Goal: Task Accomplishment & Management: Use online tool/utility

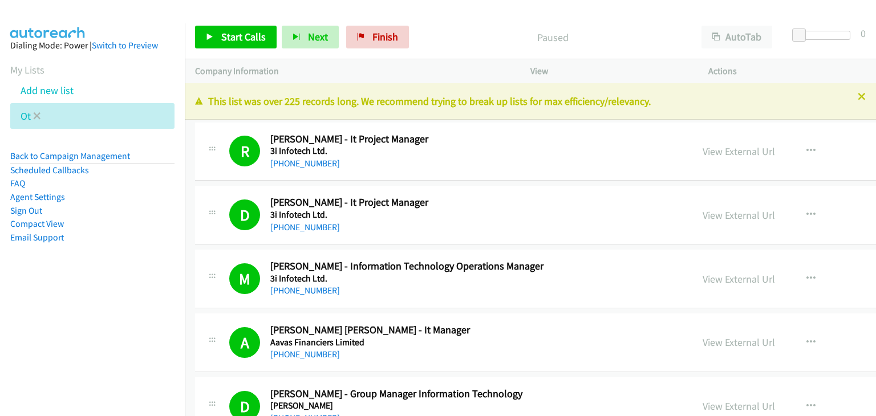
click at [144, 117] on li "Ot" at bounding box center [92, 116] width 164 height 26
click at [35, 115] on icon at bounding box center [37, 117] width 8 height 8
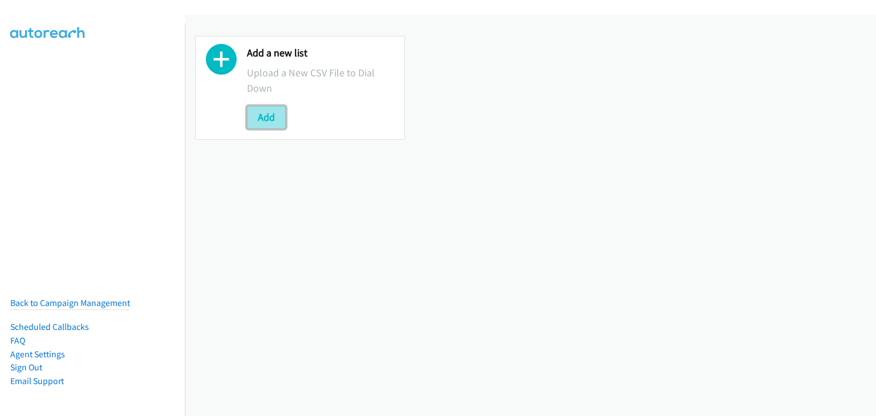
click at [260, 109] on button "Add" at bounding box center [266, 117] width 39 height 23
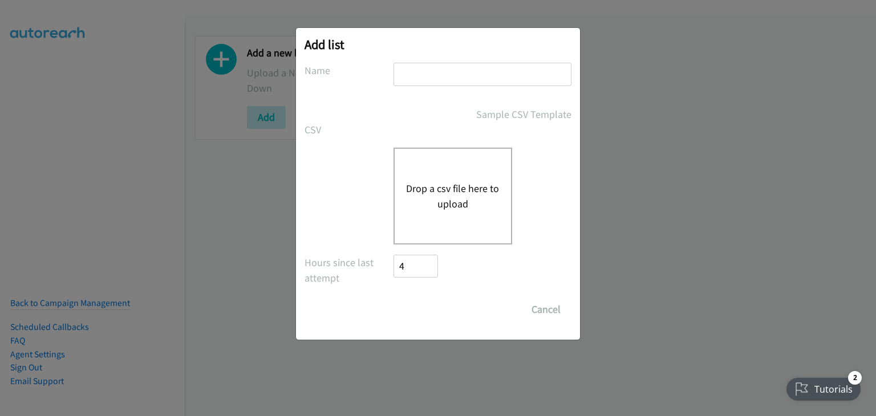
click at [416, 87] on div at bounding box center [482, 80] width 178 height 34
click at [415, 80] on input "text" at bounding box center [482, 74] width 178 height 23
type input "Morning Camp"
click at [440, 176] on div "Drop a csv file here to upload" at bounding box center [452, 196] width 119 height 97
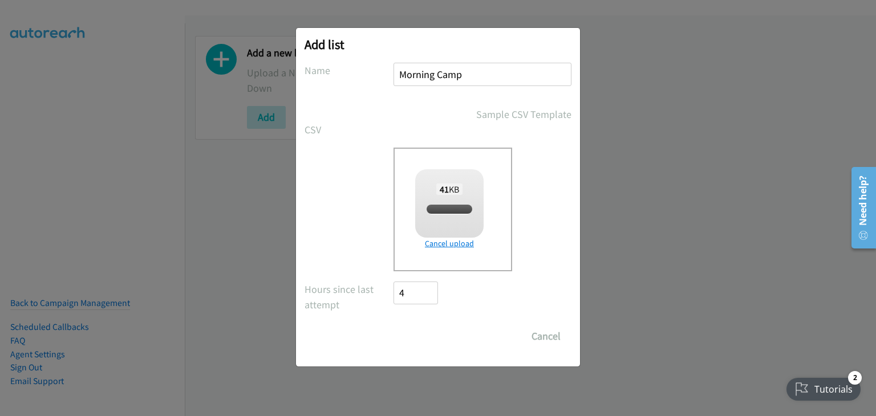
checkbox input "true"
click at [423, 336] on input "Save List" at bounding box center [423, 336] width 60 height 23
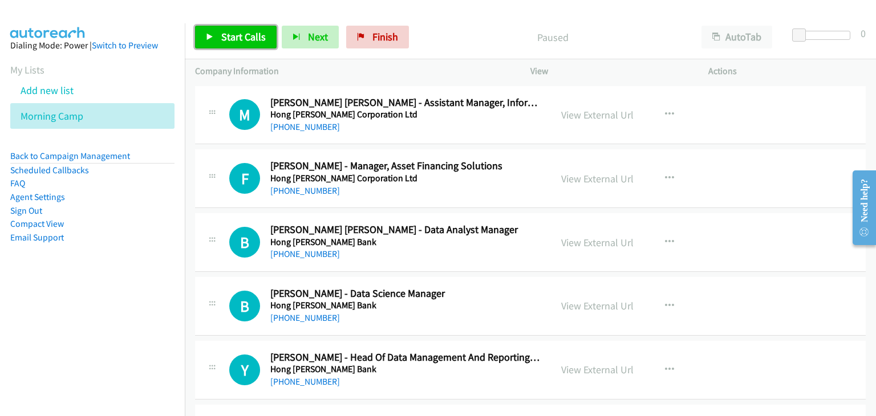
click at [198, 40] on link "Start Calls" at bounding box center [236, 37] width 82 height 23
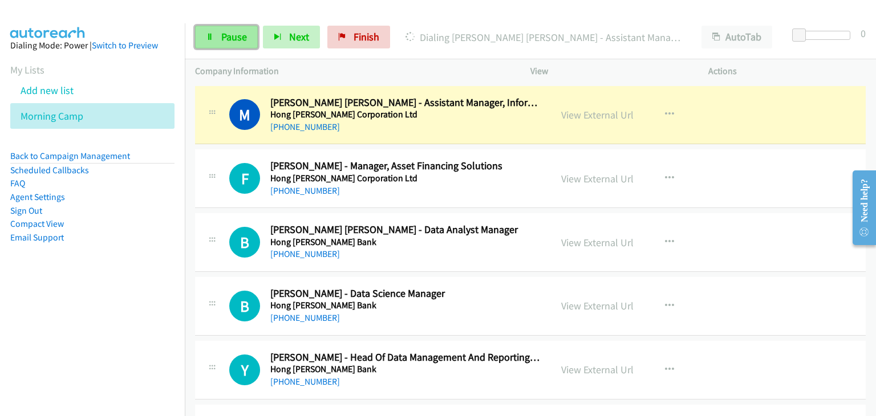
click at [219, 35] on link "Pause" at bounding box center [226, 37] width 63 height 23
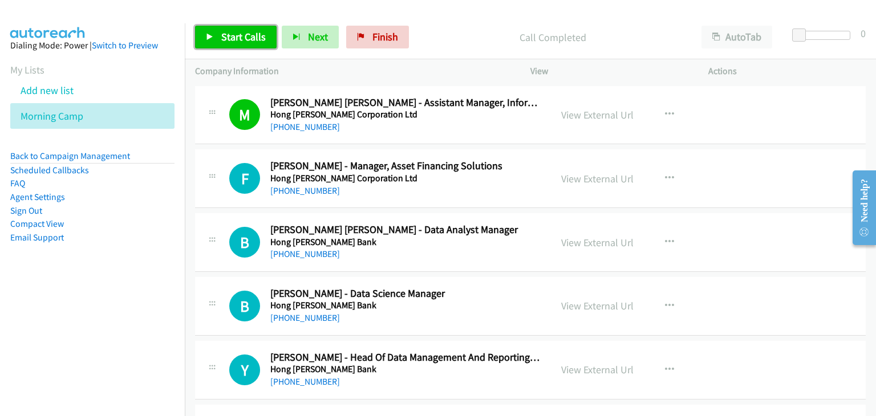
click at [249, 38] on span "Start Calls" at bounding box center [243, 36] width 44 height 13
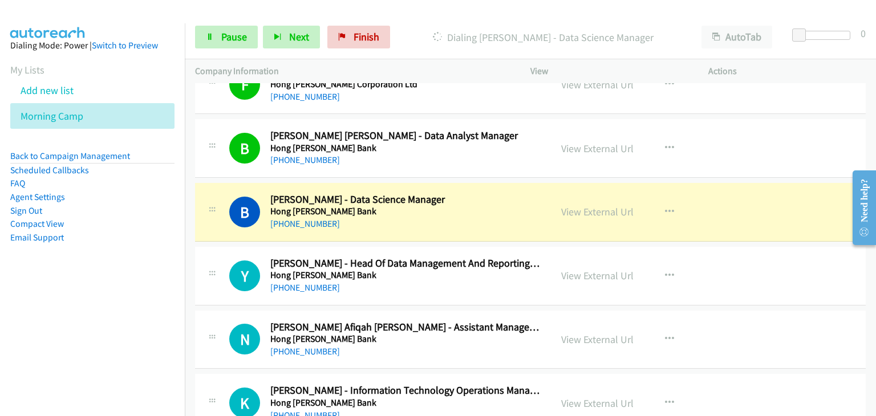
scroll to position [114, 0]
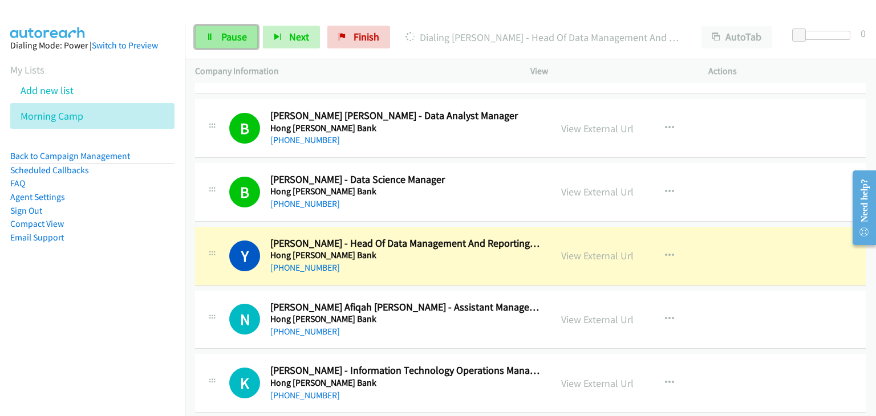
click at [210, 36] on icon at bounding box center [210, 38] width 8 height 8
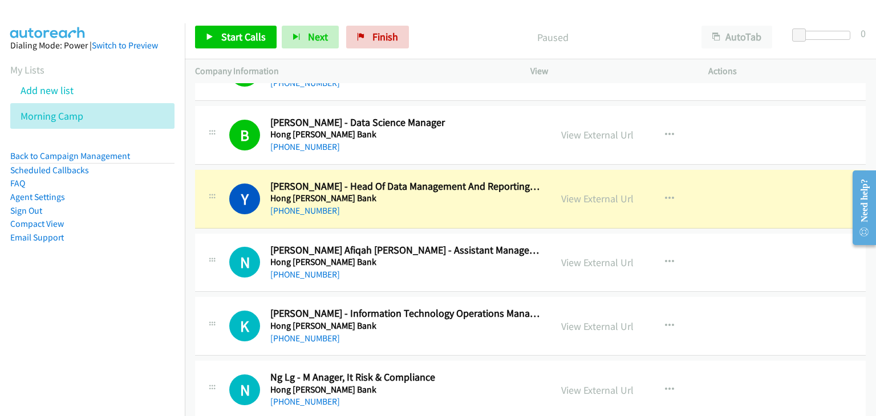
scroll to position [228, 0]
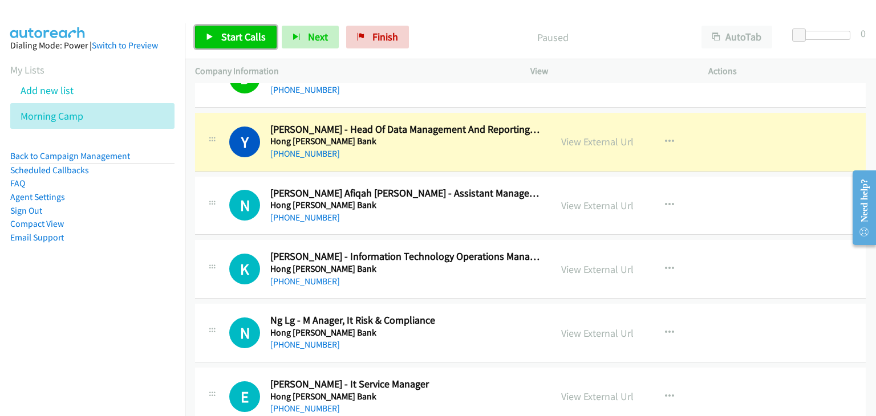
click at [253, 39] on span "Start Calls" at bounding box center [243, 36] width 44 height 13
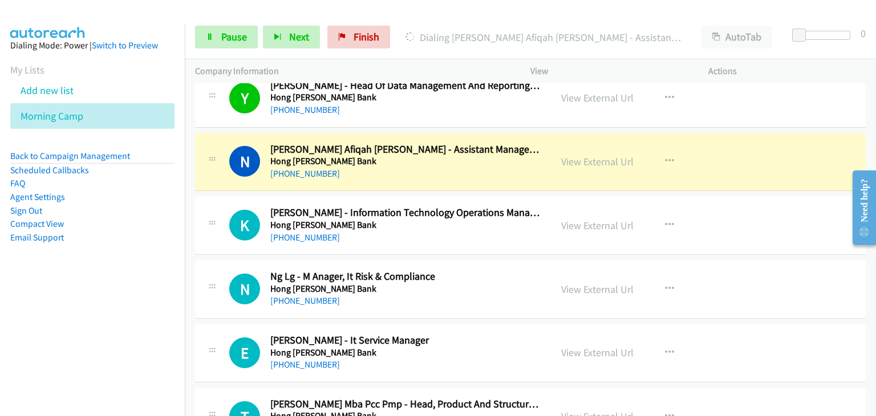
scroll to position [285, 0]
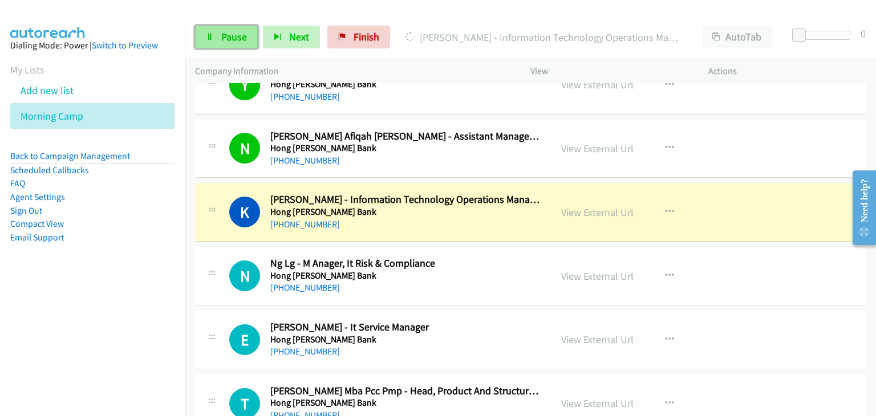
click at [219, 34] on link "Pause" at bounding box center [226, 37] width 63 height 23
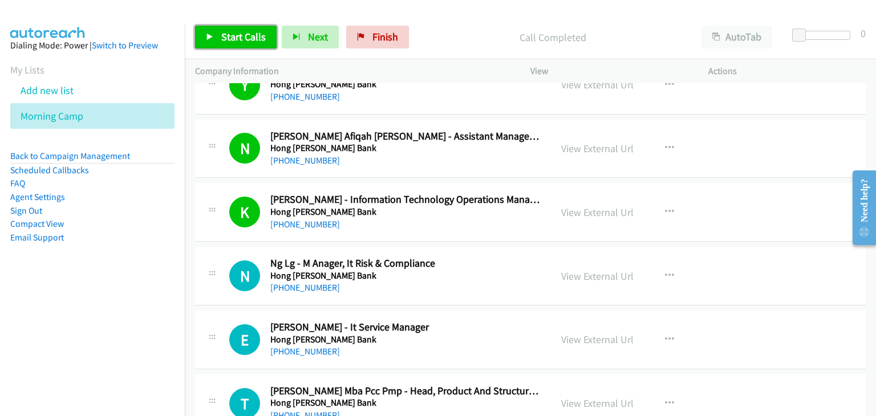
click at [243, 40] on span "Start Calls" at bounding box center [243, 36] width 44 height 13
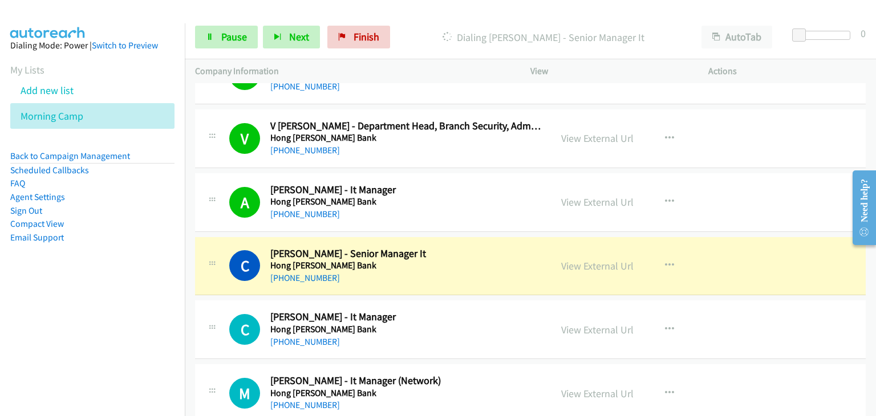
scroll to position [969, 0]
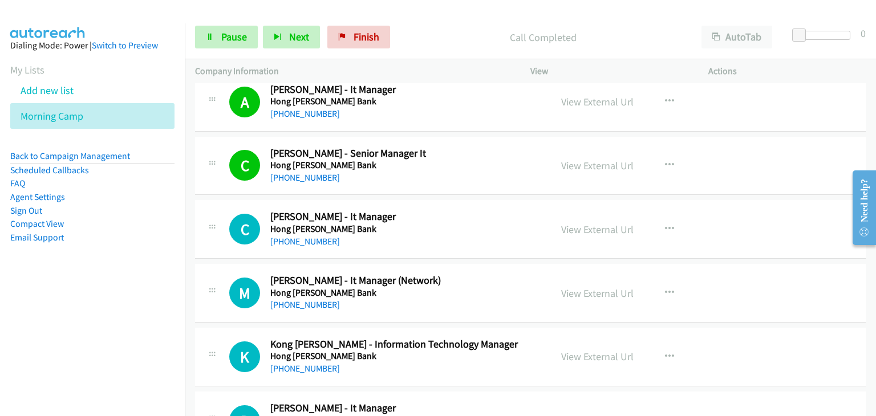
drag, startPoint x: 769, startPoint y: 324, endPoint x: 650, endPoint y: 405, distance: 143.8
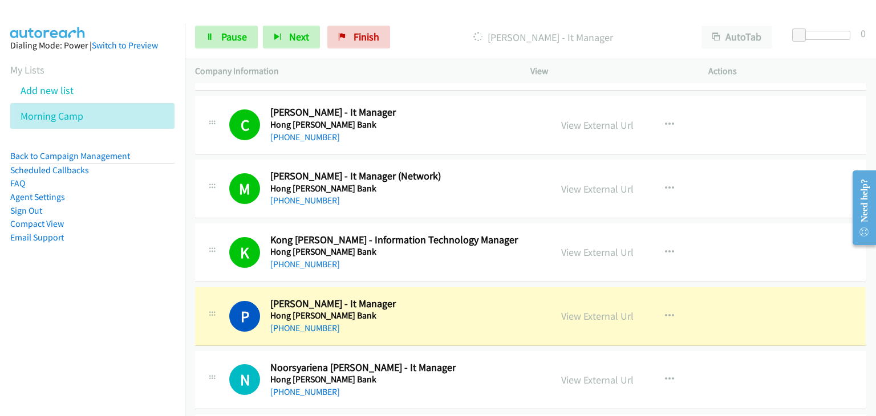
scroll to position [1197, 0]
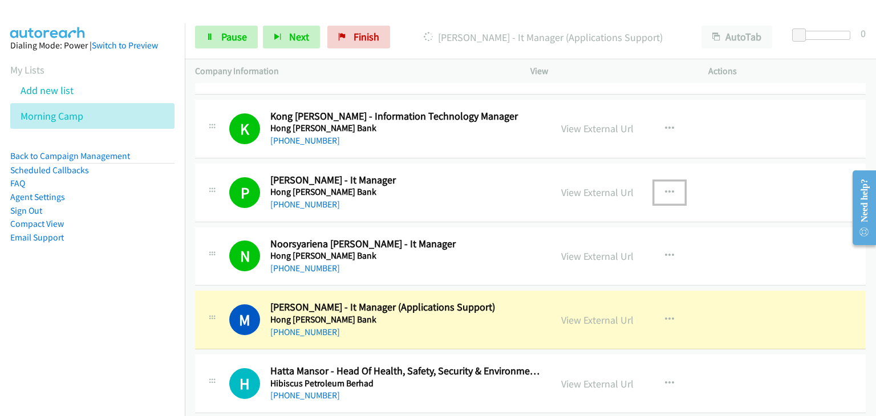
click at [673, 186] on button "button" at bounding box center [669, 192] width 31 height 23
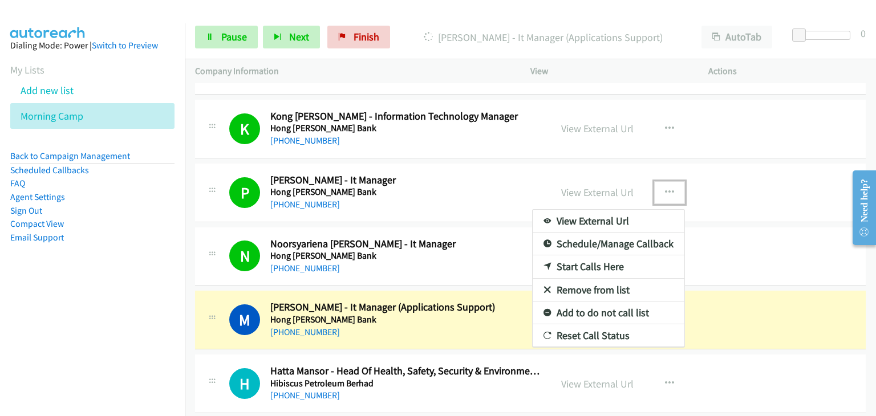
click at [598, 279] on link "Remove from list" at bounding box center [609, 290] width 152 height 23
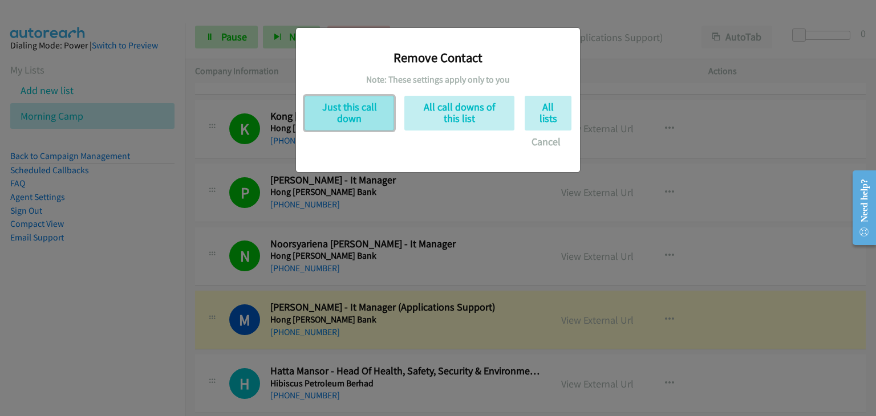
click at [328, 112] on button "Just this call down" at bounding box center [350, 113] width 90 height 35
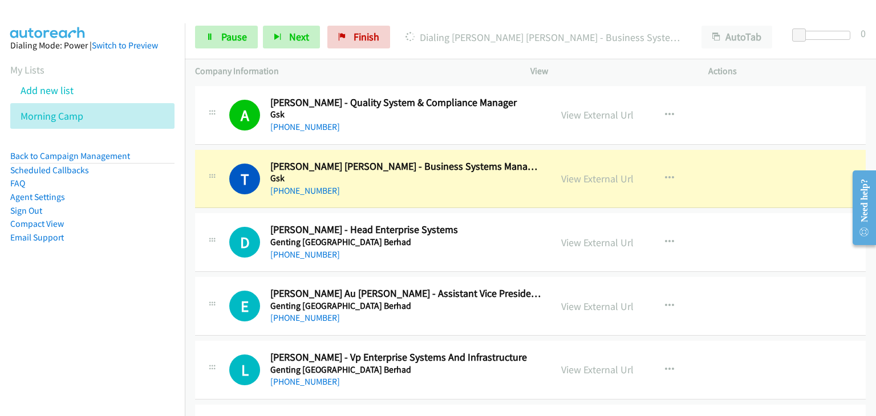
scroll to position [1597, 0]
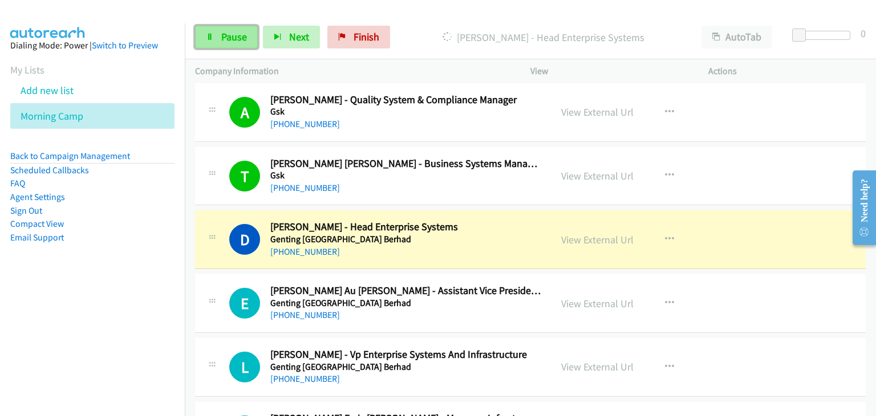
click at [232, 37] on span "Pause" at bounding box center [234, 36] width 26 height 13
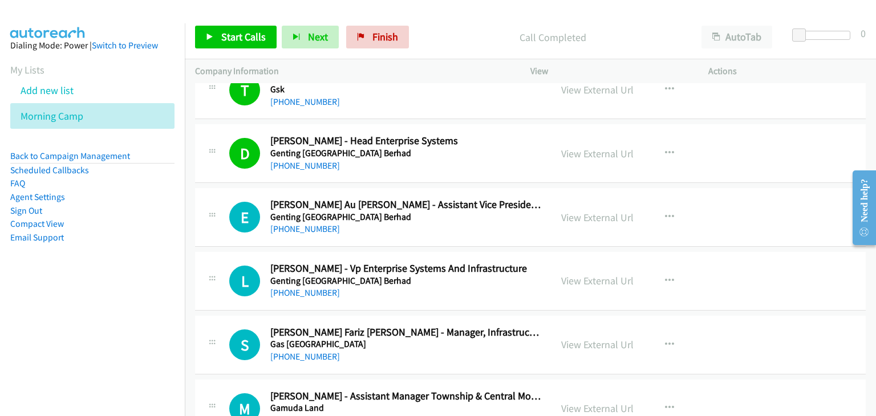
scroll to position [1711, 0]
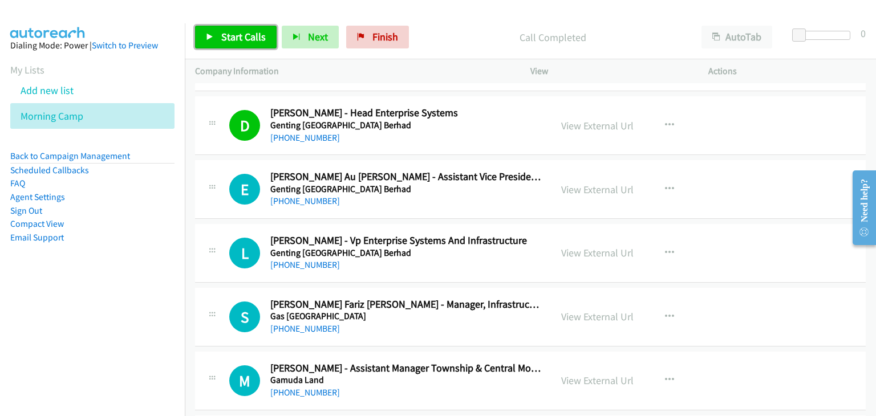
click at [242, 38] on span "Start Calls" at bounding box center [243, 36] width 44 height 13
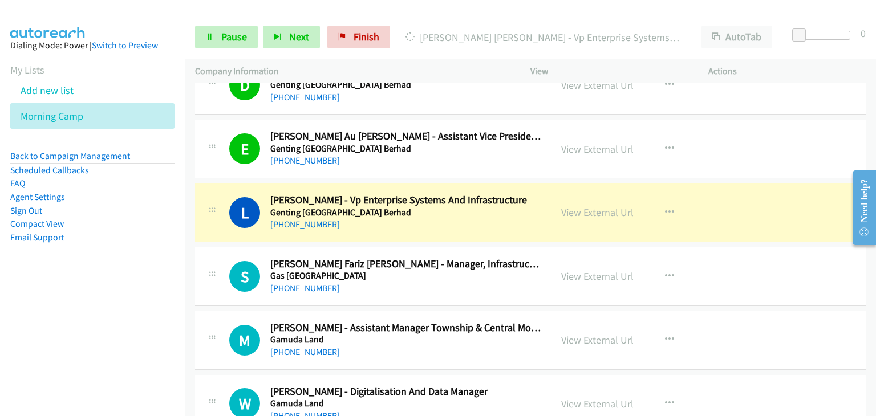
scroll to position [1825, 0]
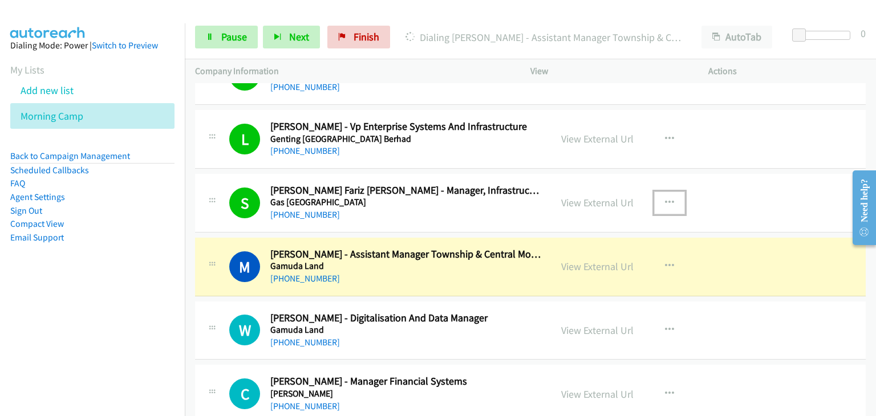
click at [665, 198] on icon "button" at bounding box center [669, 202] width 9 height 9
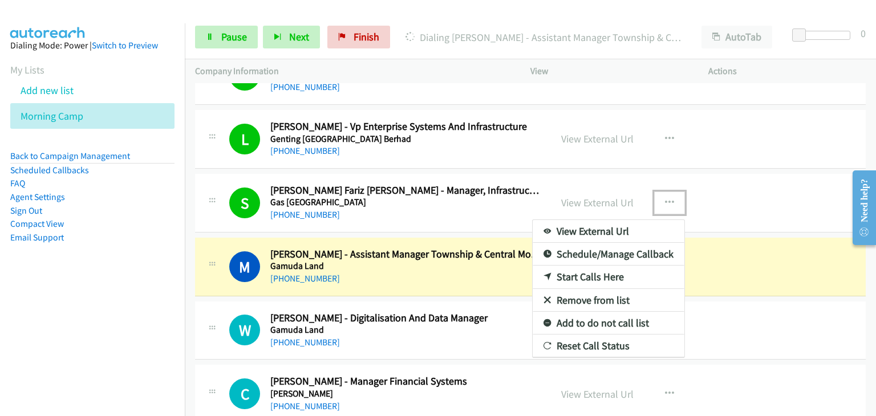
click at [582, 295] on link "Remove from list" at bounding box center [609, 300] width 152 height 23
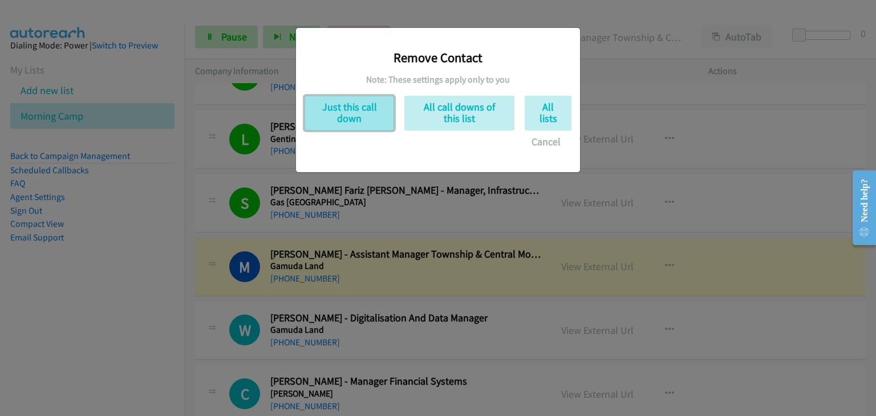
click at [322, 122] on button "Just this call down" at bounding box center [350, 113] width 90 height 35
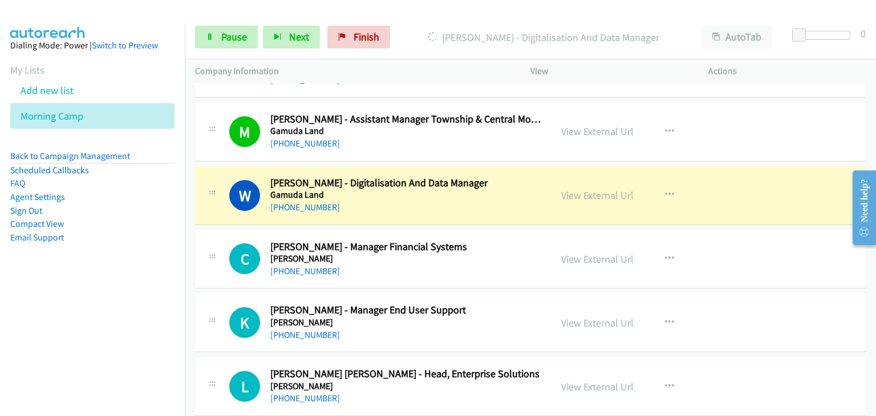
scroll to position [1939, 0]
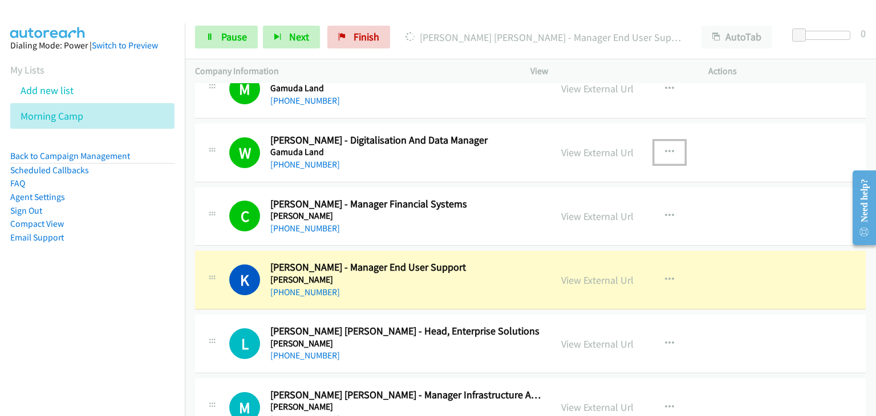
click at [668, 148] on icon "button" at bounding box center [669, 152] width 9 height 9
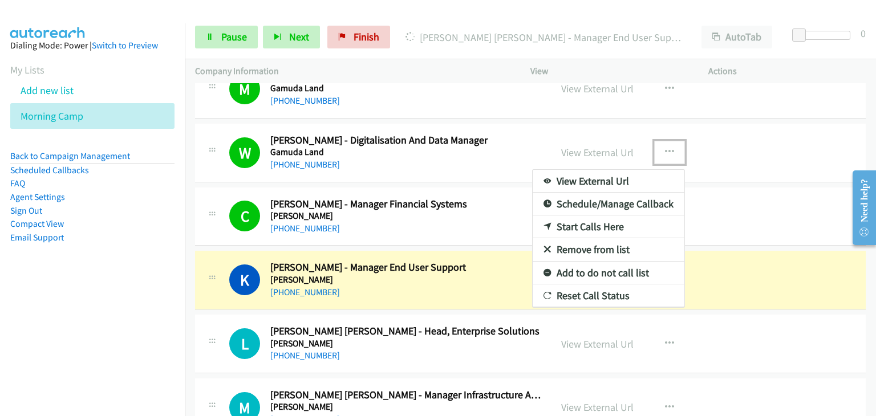
click at [604, 242] on link "Remove from list" at bounding box center [609, 249] width 152 height 23
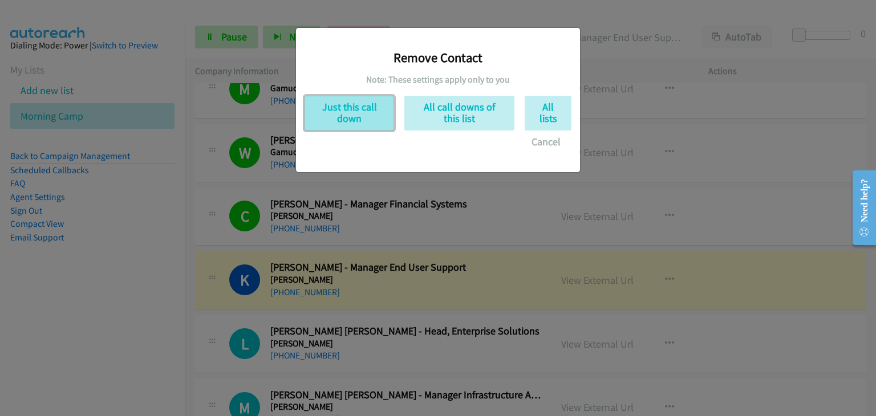
click at [334, 120] on button "Just this call down" at bounding box center [350, 113] width 90 height 35
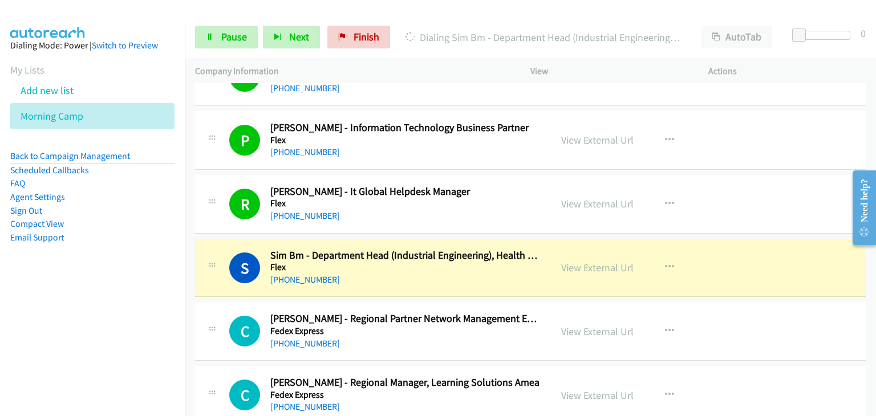
scroll to position [2566, 0]
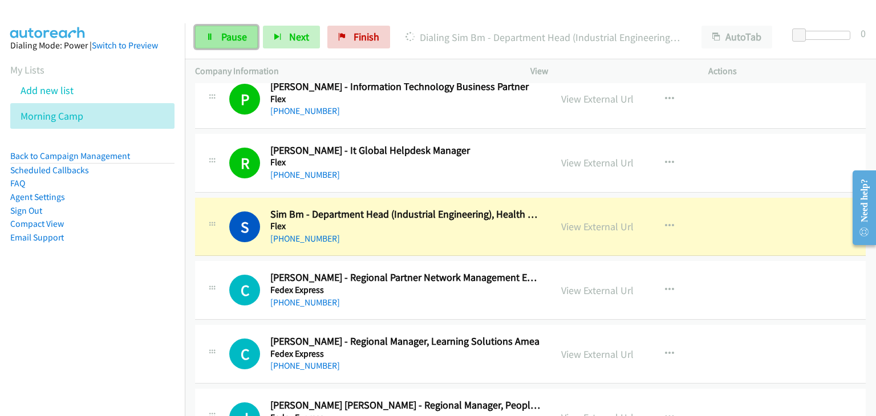
click at [214, 42] on link "Pause" at bounding box center [226, 37] width 63 height 23
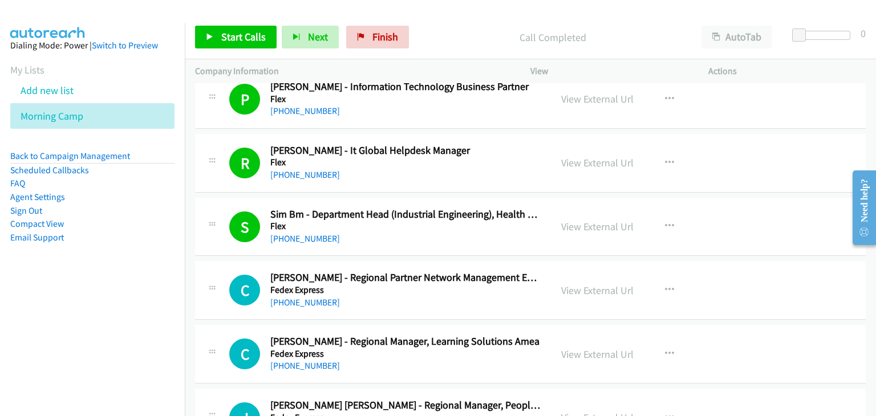
click at [237, 51] on div "Start Calls Pause Next Finish Call Completed AutoTab AutoTab 0" at bounding box center [530, 37] width 691 height 44
click at [237, 42] on span "Start Calls" at bounding box center [243, 36] width 44 height 13
click at [665, 222] on icon "button" at bounding box center [669, 226] width 9 height 9
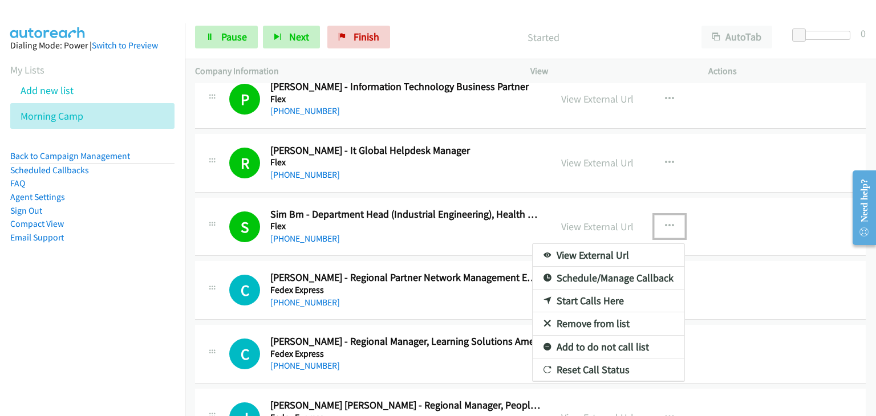
click at [599, 316] on link "Remove from list" at bounding box center [609, 323] width 152 height 23
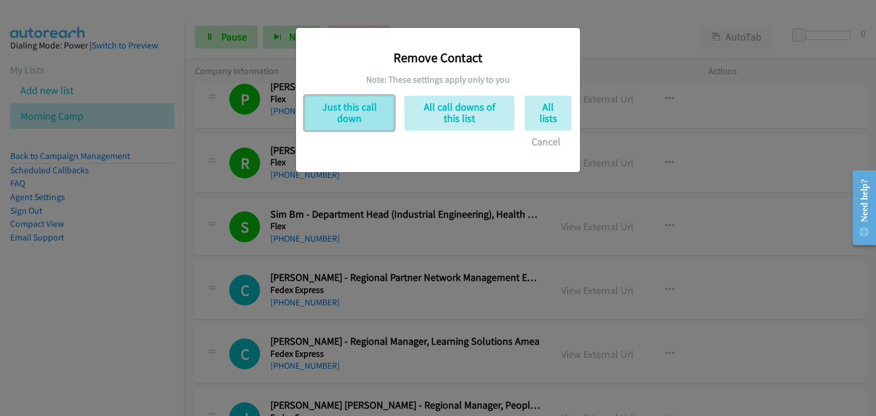
click at [362, 118] on button "Just this call down" at bounding box center [350, 113] width 90 height 35
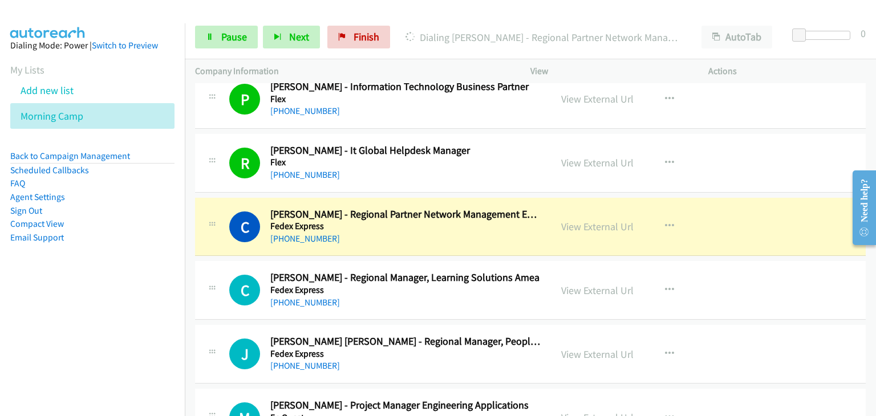
drag, startPoint x: 789, startPoint y: 297, endPoint x: 781, endPoint y: 299, distance: 7.8
click at [789, 297] on div "C Callback Scheduled Chern Siow - Regional Manager, Learning Solutions Amea Fed…" at bounding box center [530, 290] width 671 height 59
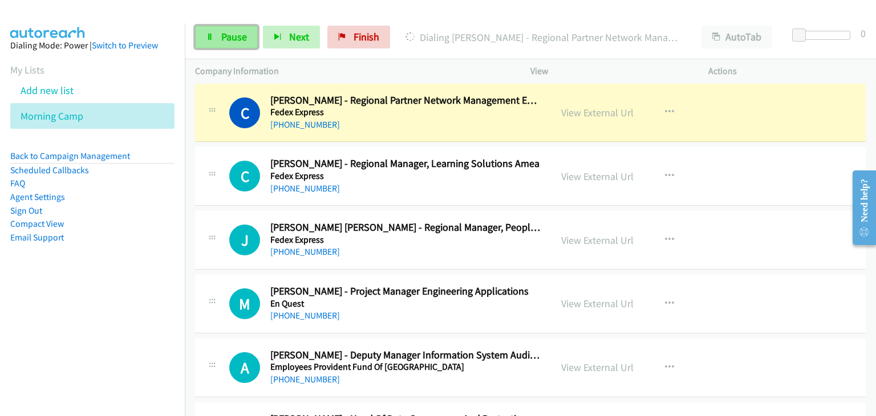
click at [225, 39] on span "Pause" at bounding box center [234, 36] width 26 height 13
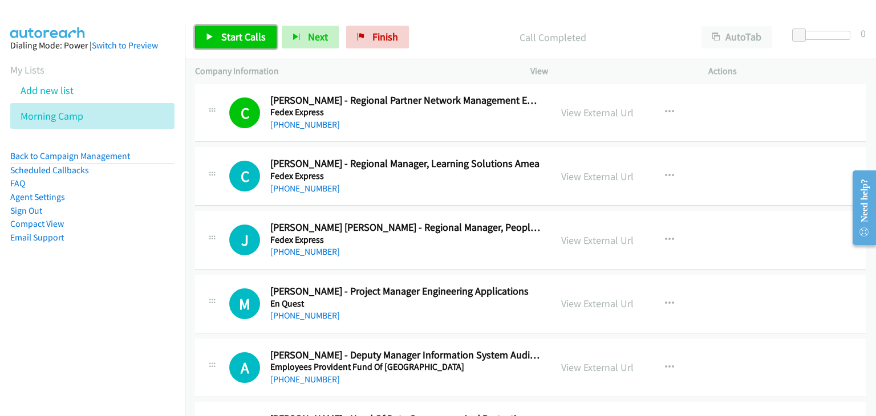
click at [214, 37] on link "Start Calls" at bounding box center [236, 37] width 82 height 23
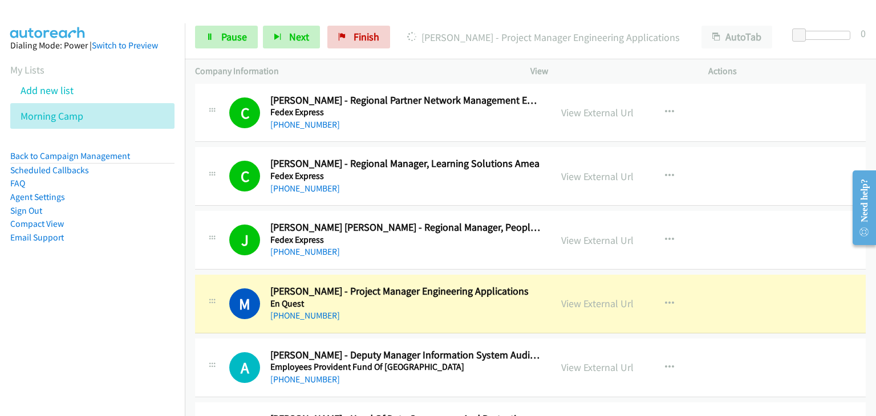
click at [701, 186] on div "View External Url View External Url Schedule/Manage Callback Start Calls Here R…" at bounding box center [645, 176] width 188 height 38
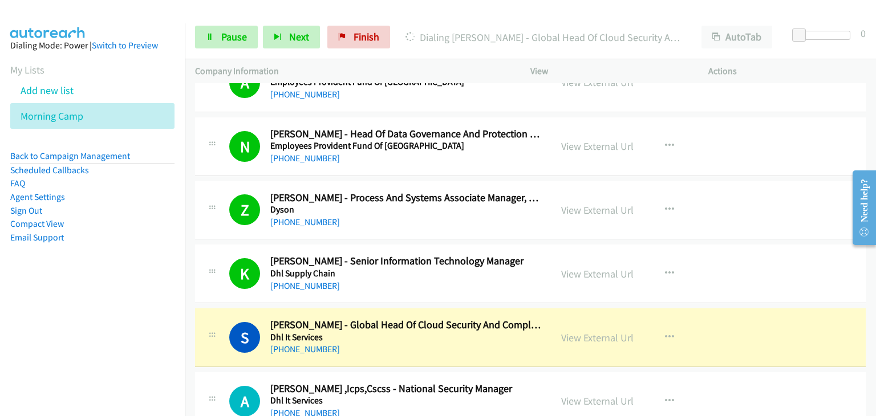
scroll to position [3022, 0]
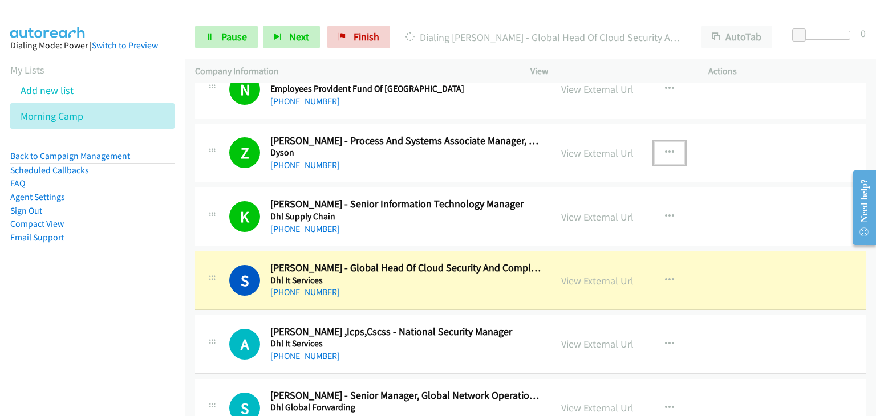
click at [672, 150] on button "button" at bounding box center [669, 152] width 31 height 23
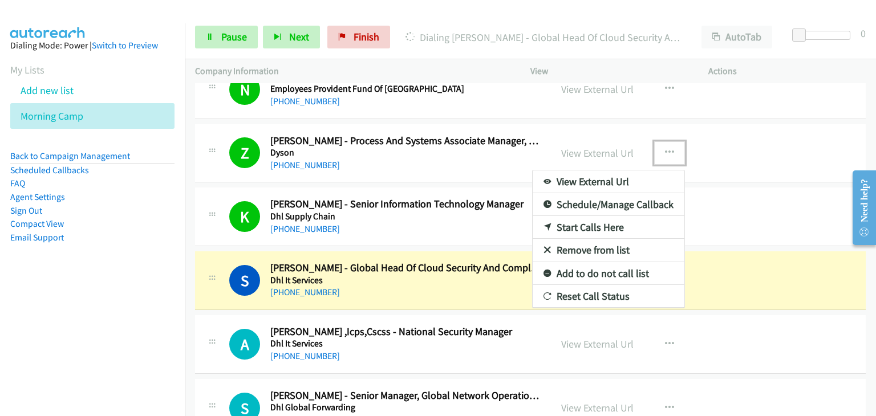
click at [610, 240] on link "Remove from list" at bounding box center [609, 250] width 152 height 23
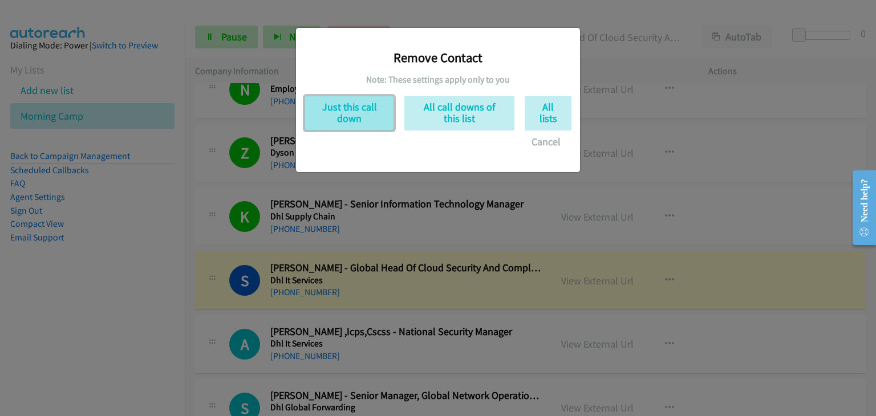
click at [335, 117] on button "Just this call down" at bounding box center [350, 113] width 90 height 35
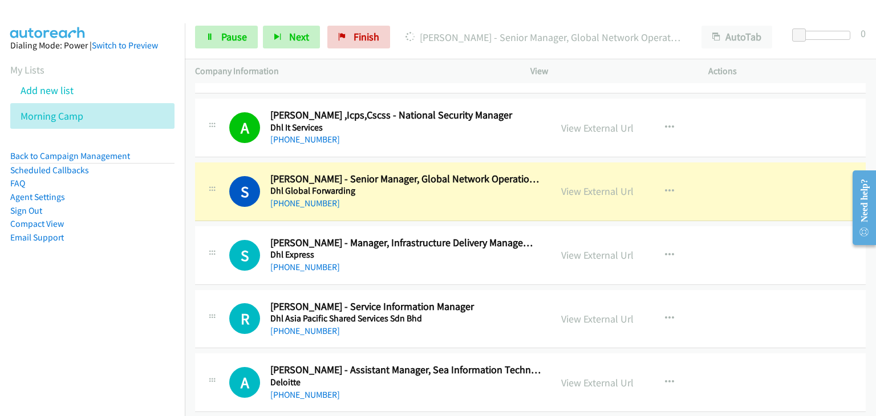
scroll to position [3193, 0]
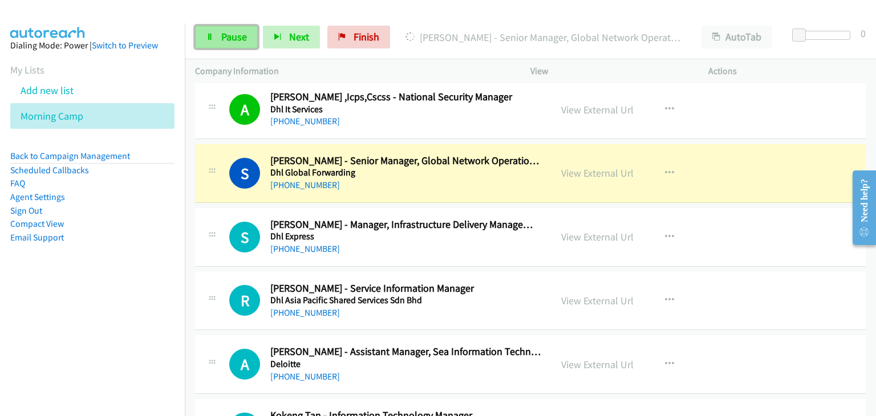
click at [241, 35] on span "Pause" at bounding box center [234, 36] width 26 height 13
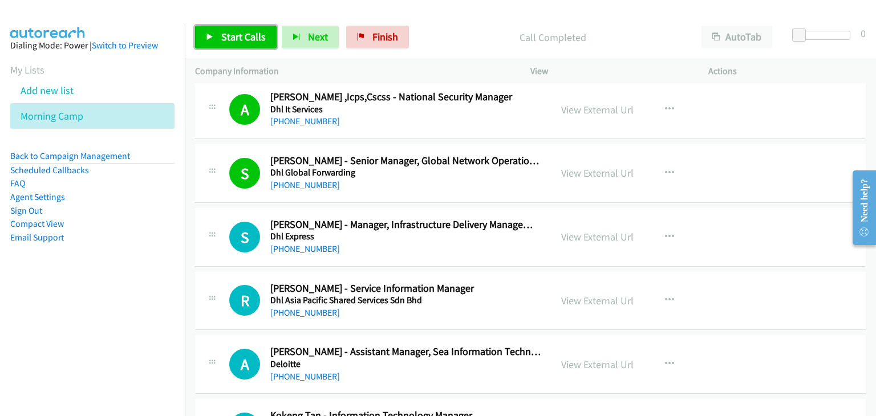
click at [251, 27] on link "Start Calls" at bounding box center [236, 37] width 82 height 23
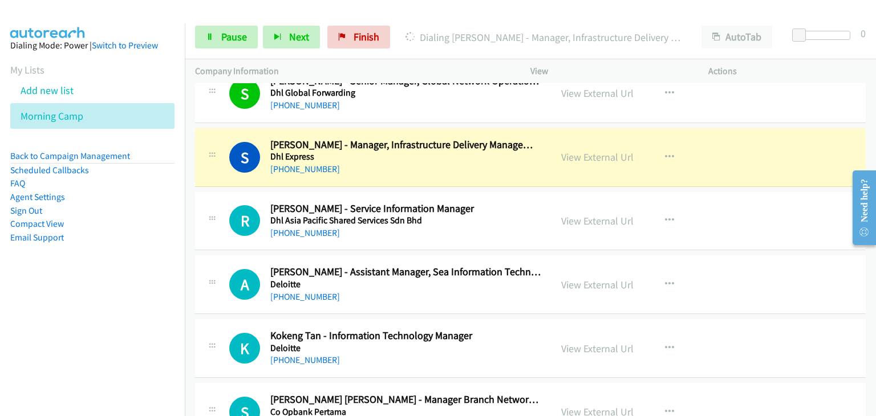
scroll to position [3307, 0]
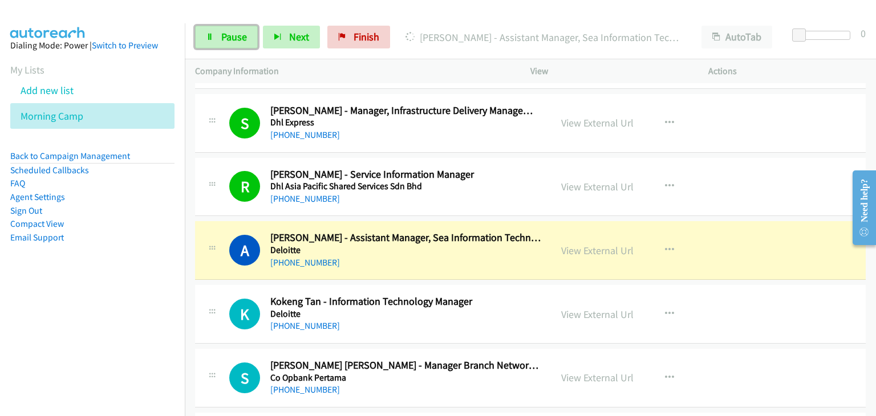
drag, startPoint x: 212, startPoint y: 36, endPoint x: 492, endPoint y: 55, distance: 280.0
click at [213, 36] on icon at bounding box center [210, 38] width 8 height 8
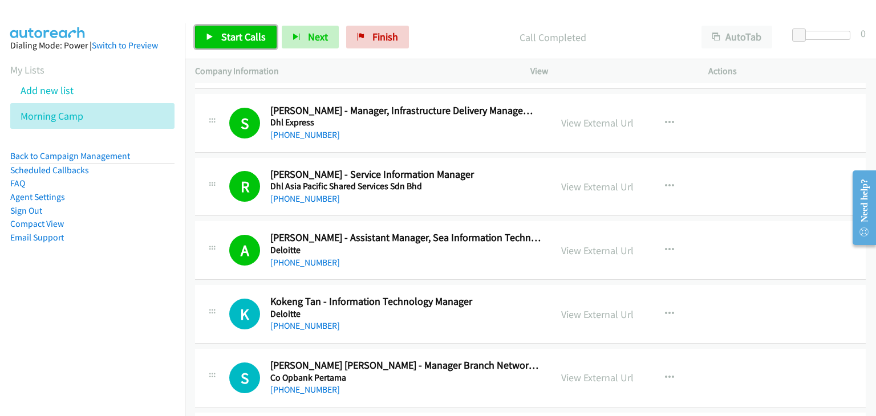
click at [221, 44] on link "Start Calls" at bounding box center [236, 37] width 82 height 23
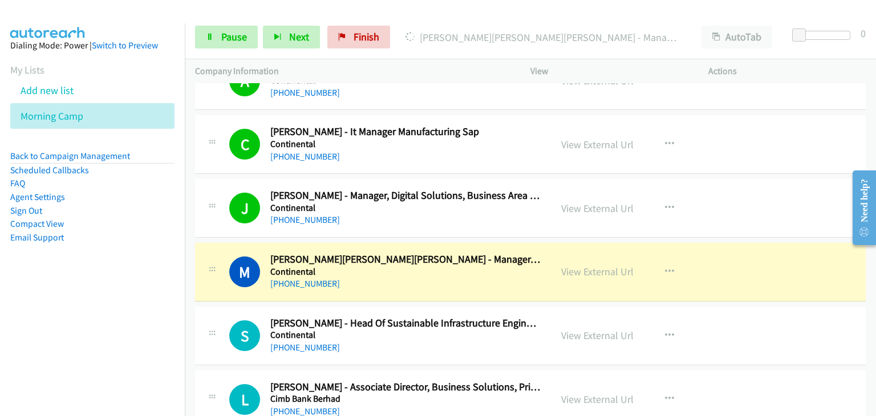
scroll to position [3821, 0]
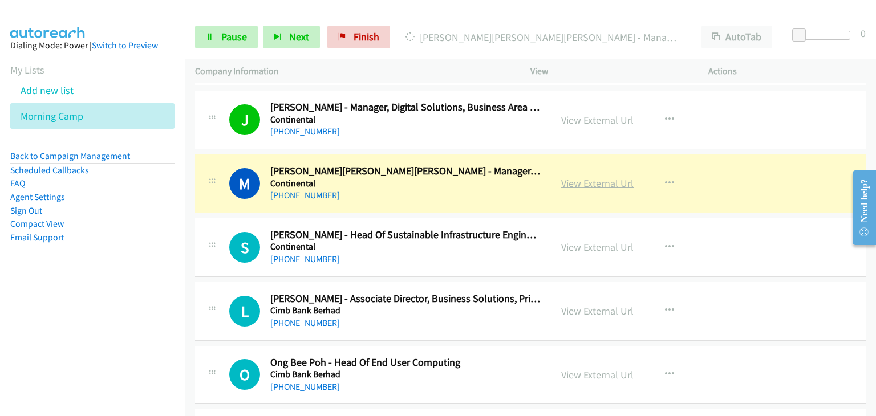
drag, startPoint x: 574, startPoint y: 183, endPoint x: 565, endPoint y: 176, distance: 11.3
click at [237, 31] on span "Pause" at bounding box center [234, 36] width 26 height 13
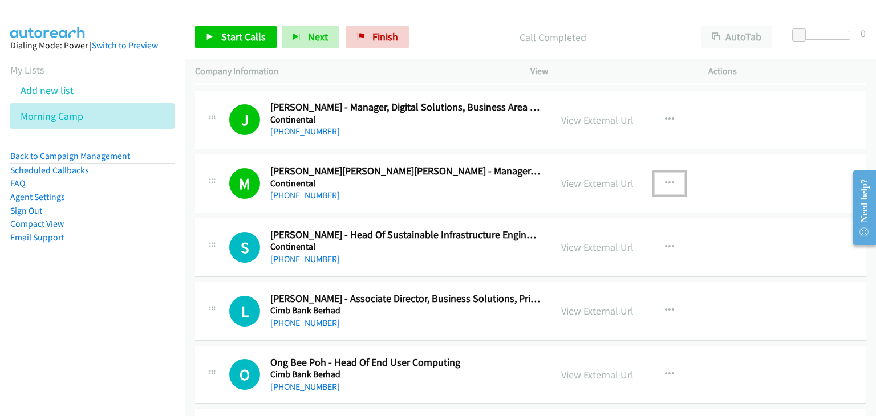
click at [667, 179] on icon "button" at bounding box center [669, 183] width 9 height 9
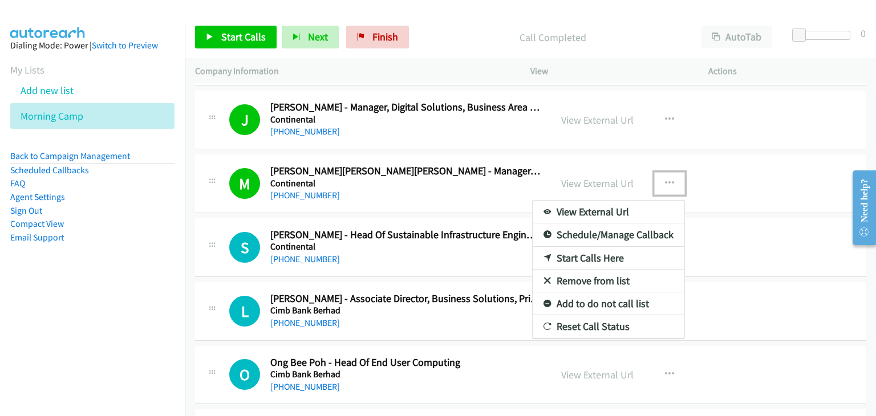
click at [598, 274] on link "Remove from list" at bounding box center [609, 281] width 152 height 23
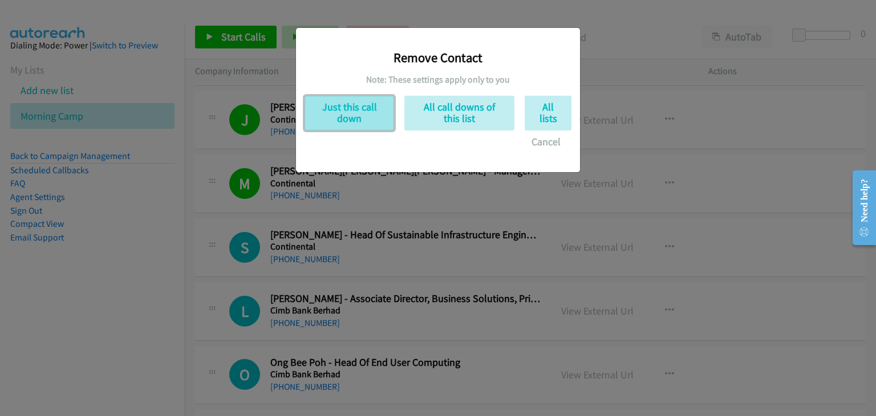
click at [342, 114] on button "Just this call down" at bounding box center [350, 113] width 90 height 35
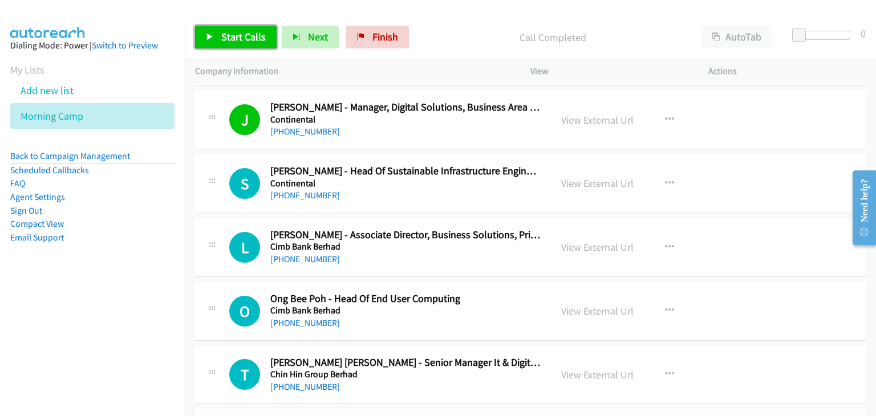
click at [236, 37] on span "Start Calls" at bounding box center [243, 36] width 44 height 13
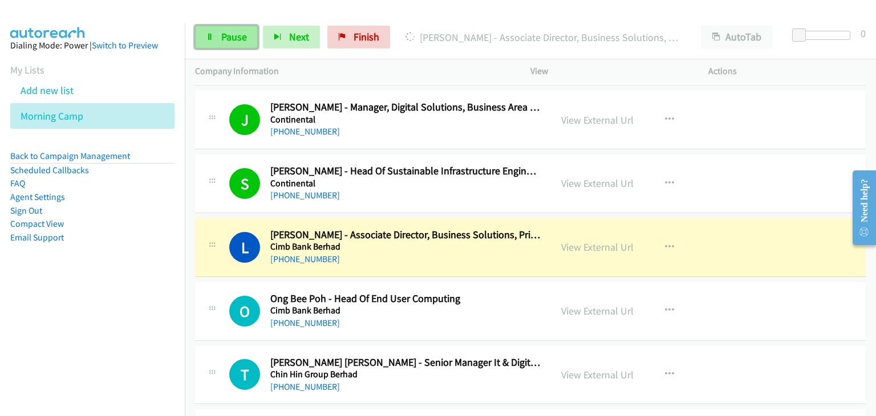
click at [240, 37] on span "Pause" at bounding box center [234, 36] width 26 height 13
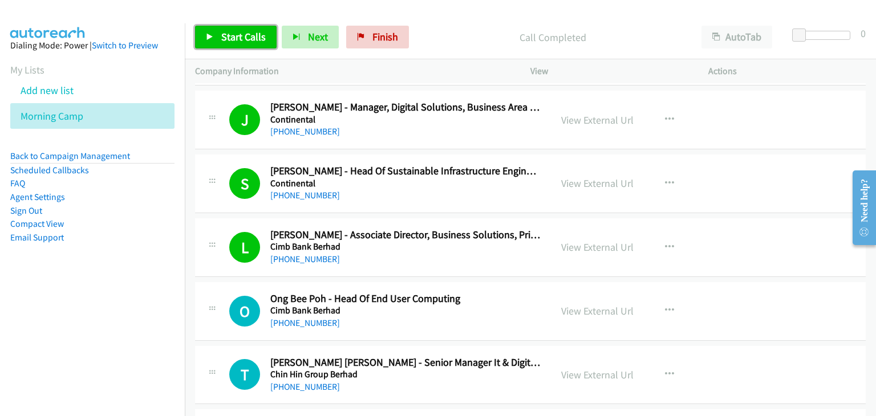
click at [251, 34] on span "Start Calls" at bounding box center [243, 36] width 44 height 13
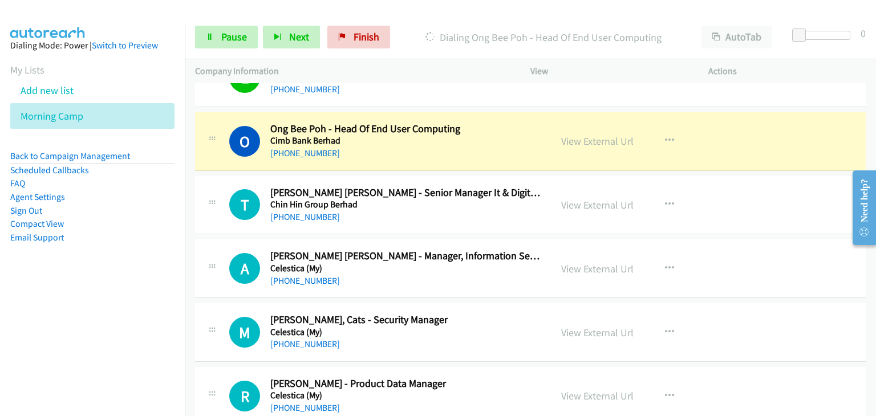
scroll to position [3992, 0]
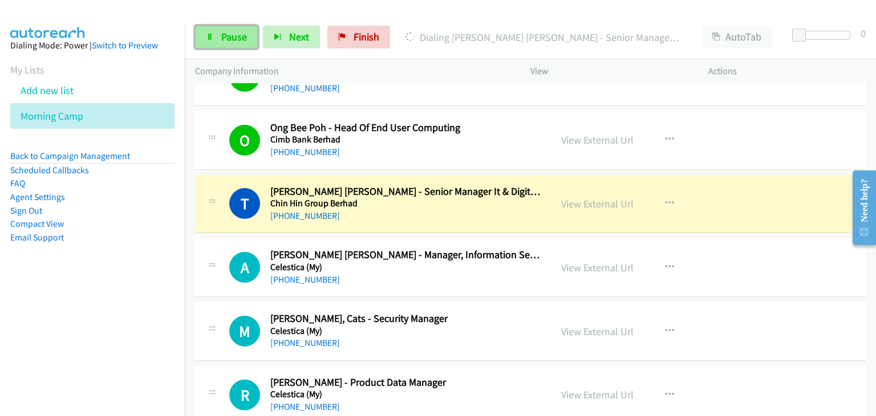
click at [224, 46] on link "Pause" at bounding box center [226, 37] width 63 height 23
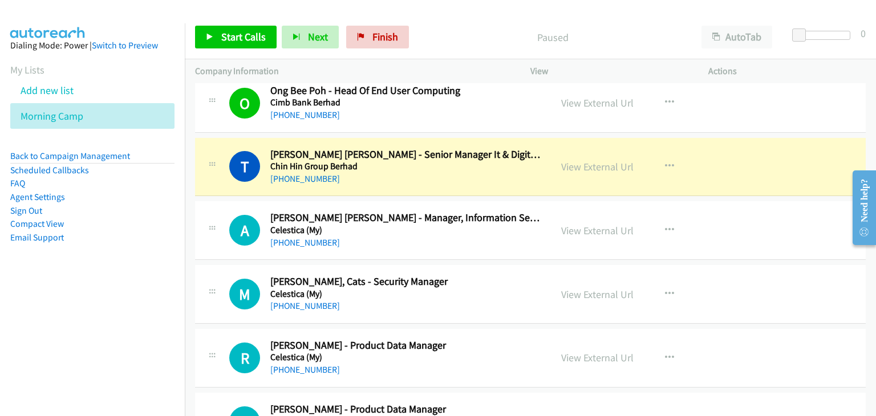
scroll to position [4049, 0]
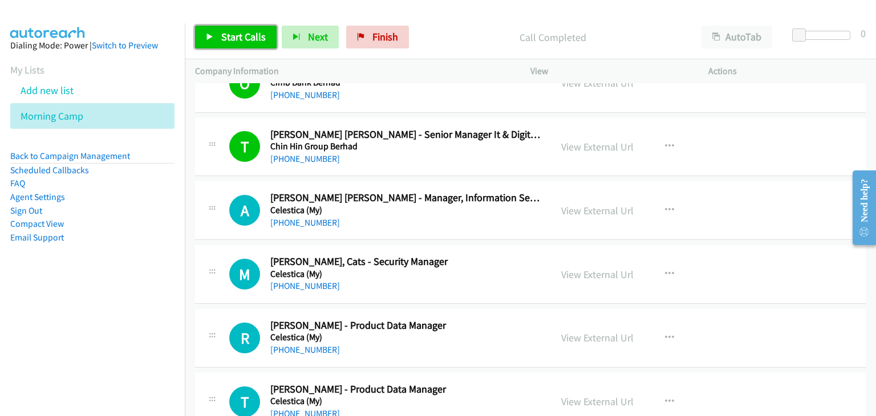
click at [246, 30] on span "Start Calls" at bounding box center [243, 36] width 44 height 13
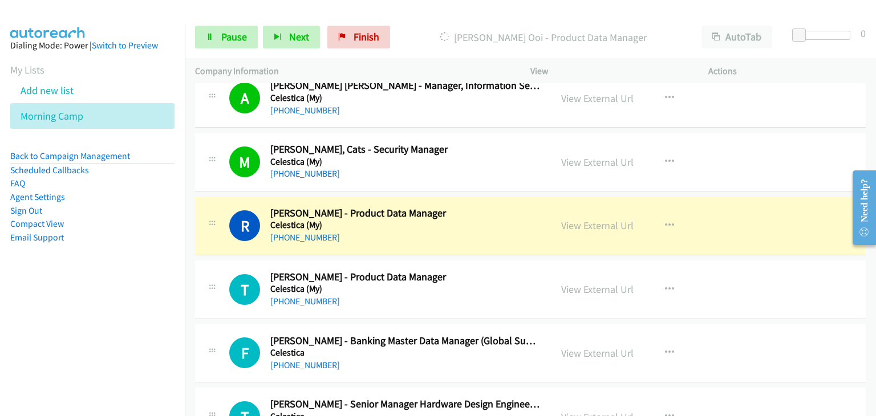
scroll to position [4220, 0]
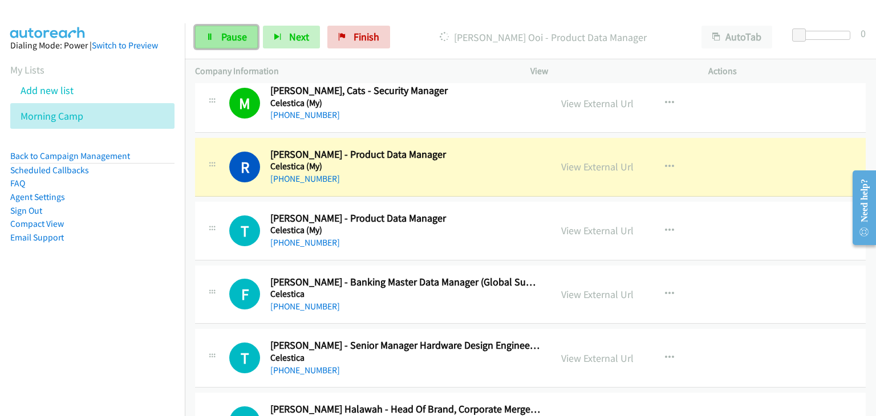
click at [217, 35] on link "Pause" at bounding box center [226, 37] width 63 height 23
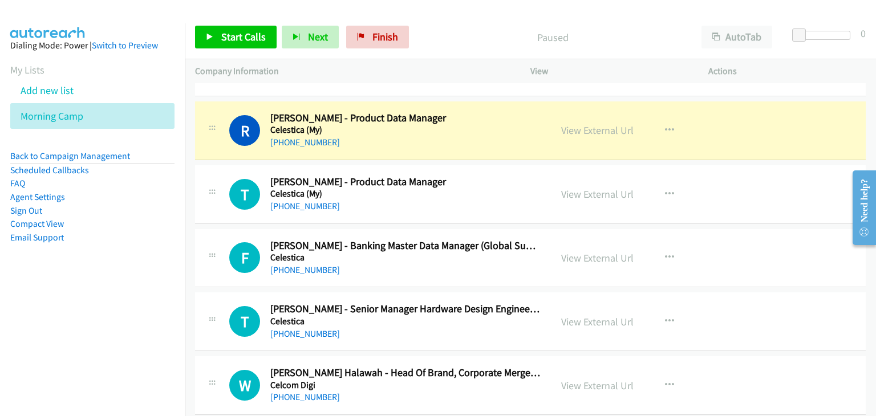
scroll to position [4277, 0]
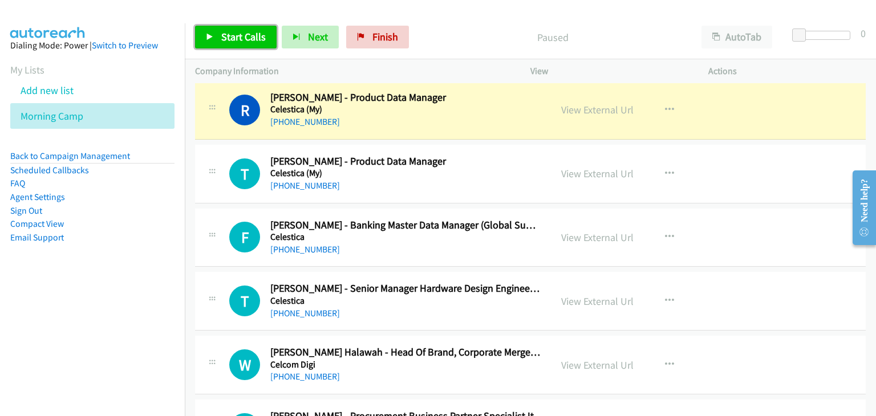
click at [266, 44] on link "Start Calls" at bounding box center [236, 37] width 82 height 23
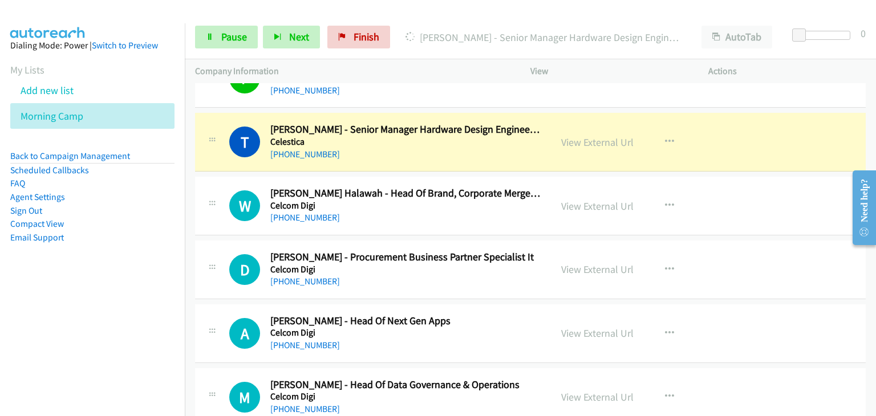
scroll to position [4448, 0]
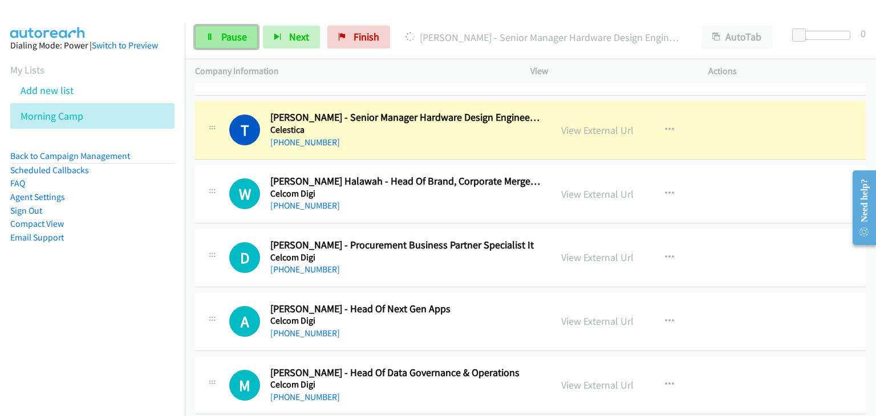
click at [230, 28] on link "Pause" at bounding box center [226, 37] width 63 height 23
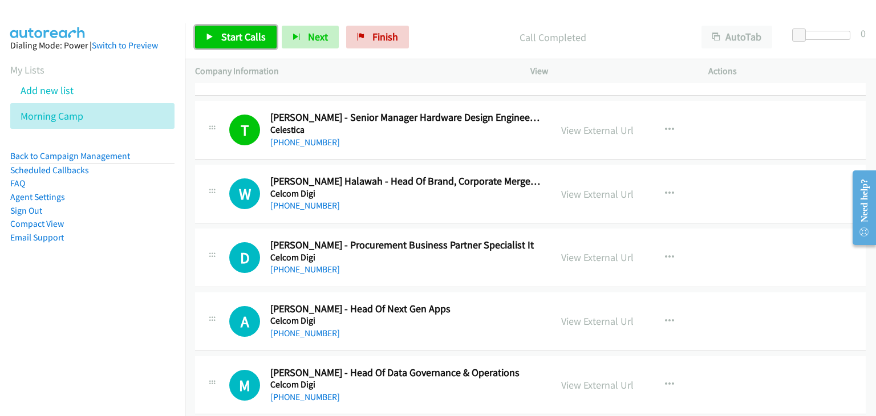
click at [249, 33] on span "Start Calls" at bounding box center [243, 36] width 44 height 13
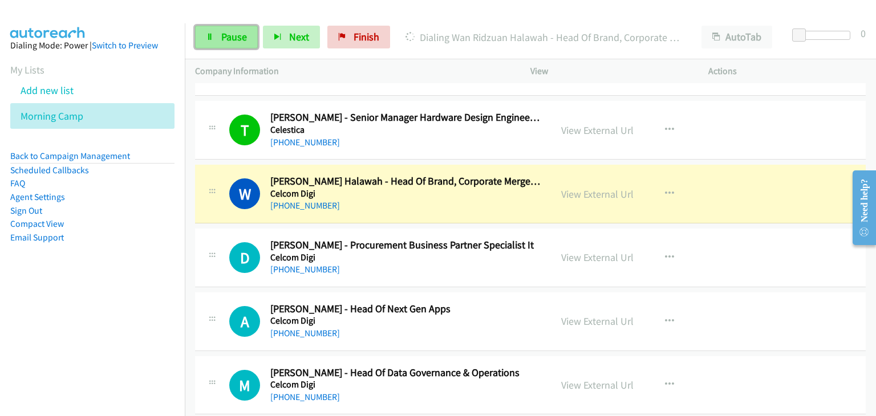
click at [205, 39] on link "Pause" at bounding box center [226, 37] width 63 height 23
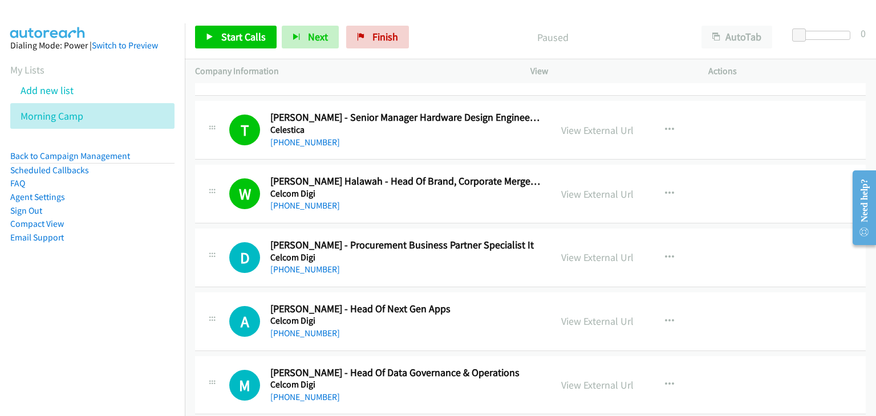
click at [218, 25] on div "Start Calls Pause Next Finish Paused AutoTab AutoTab 0" at bounding box center [530, 37] width 691 height 44
click at [246, 33] on span "Start Calls" at bounding box center [243, 36] width 44 height 13
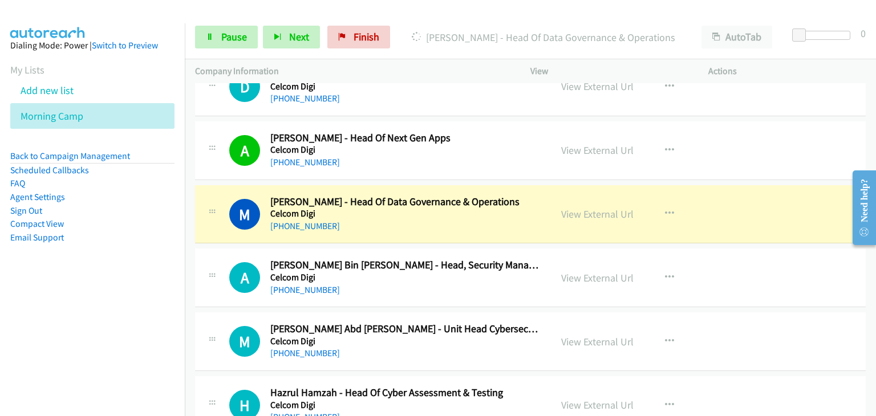
scroll to position [4505, 0]
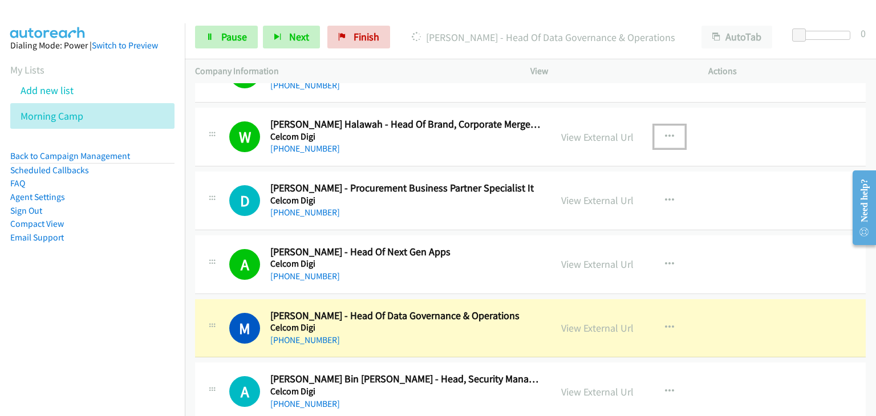
click at [667, 132] on icon "button" at bounding box center [669, 136] width 9 height 9
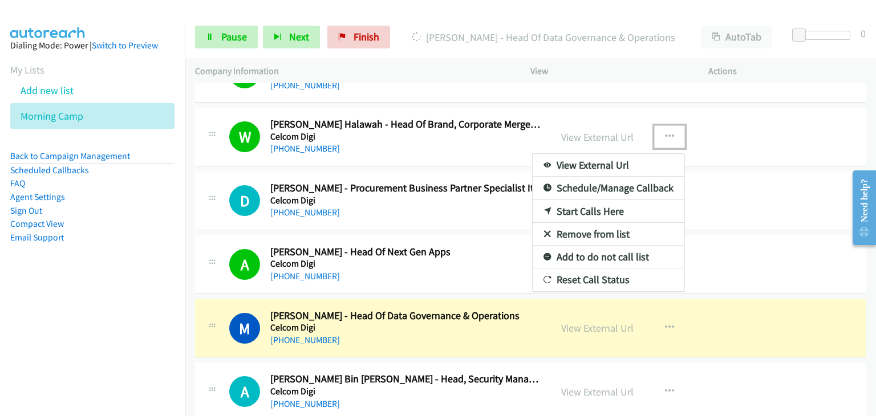
click at [587, 228] on link "Remove from list" at bounding box center [609, 234] width 152 height 23
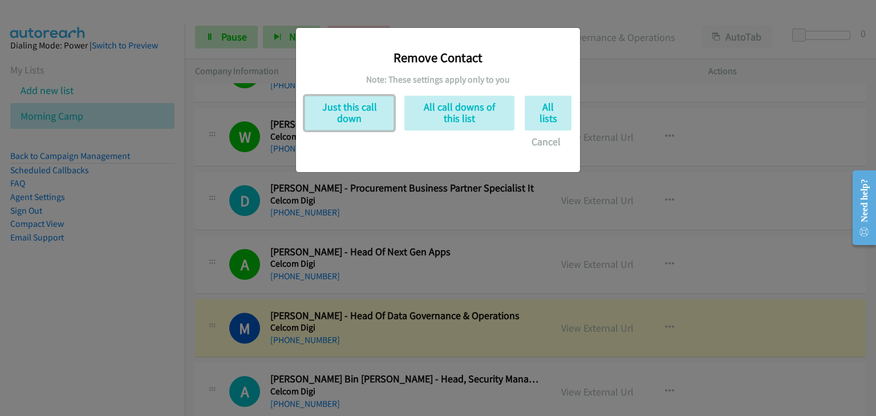
drag, startPoint x: 339, startPoint y: 116, endPoint x: 565, endPoint y: 231, distance: 253.7
click at [340, 117] on button "Just this call down" at bounding box center [350, 113] width 90 height 35
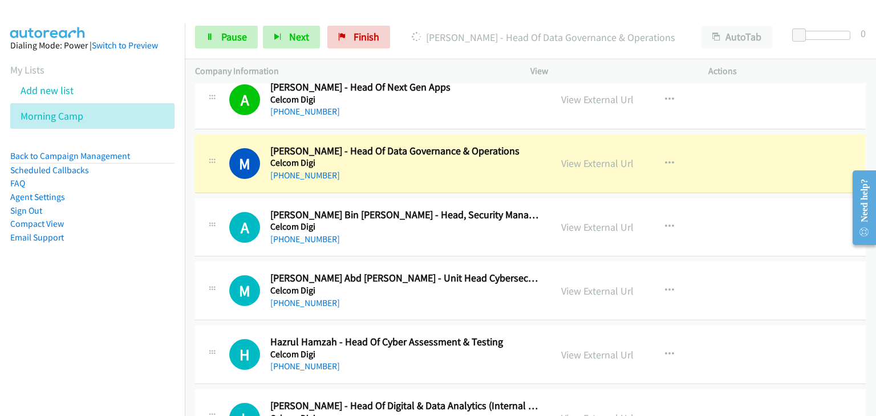
scroll to position [4619, 0]
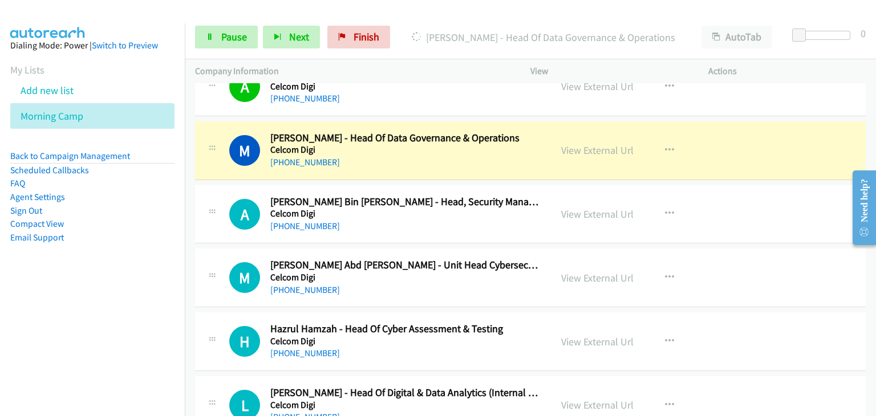
click at [751, 315] on div "H Callback Scheduled Hazrul Hamzah - Head Of Cyber Assessment & Testing Celcom …" at bounding box center [530, 341] width 671 height 59
click at [707, 185] on div "A Callback Scheduled Abdul Rizal Bin Abdul Rahim - Head, Security Management, C…" at bounding box center [530, 214] width 671 height 59
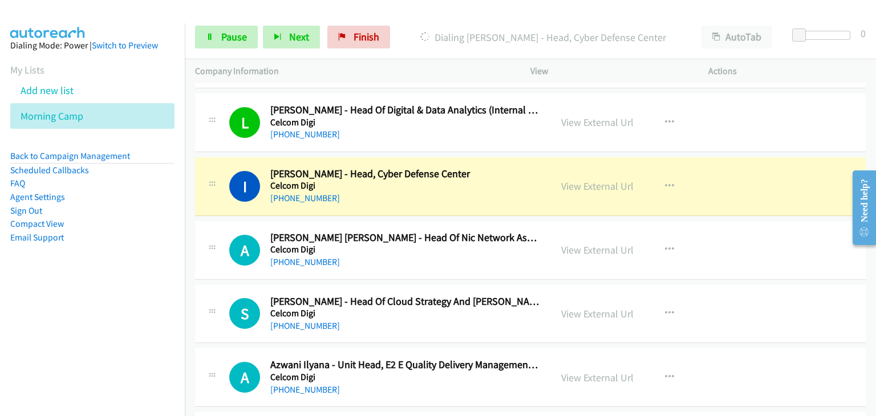
scroll to position [4961, 0]
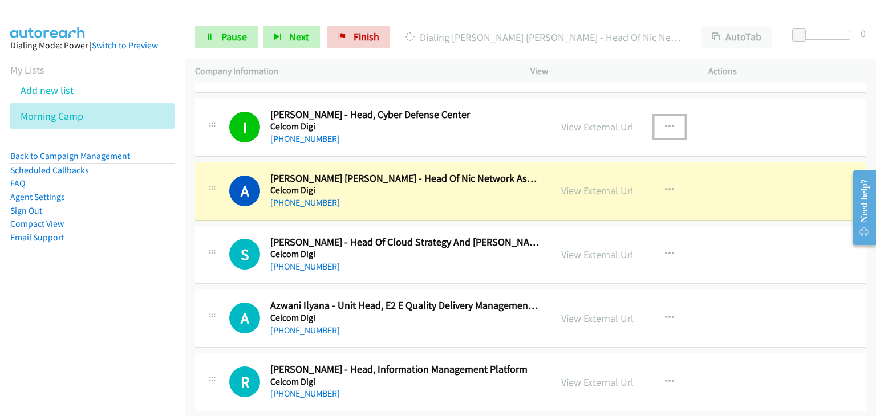
click at [666, 123] on icon "button" at bounding box center [669, 127] width 9 height 9
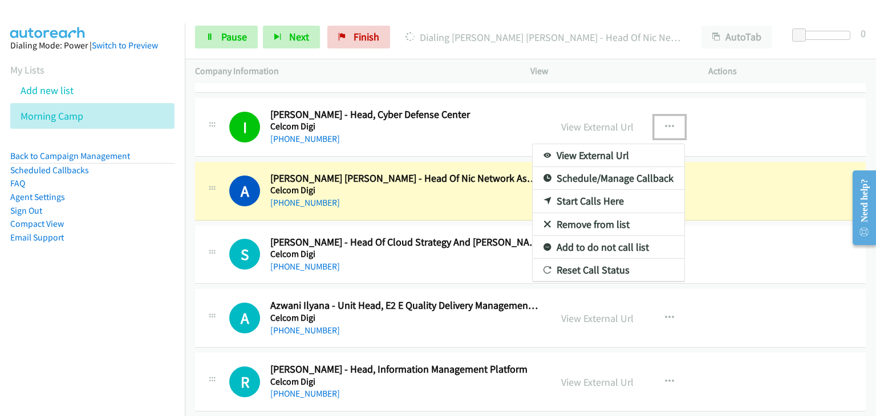
click at [605, 213] on link "Remove from list" at bounding box center [609, 224] width 152 height 23
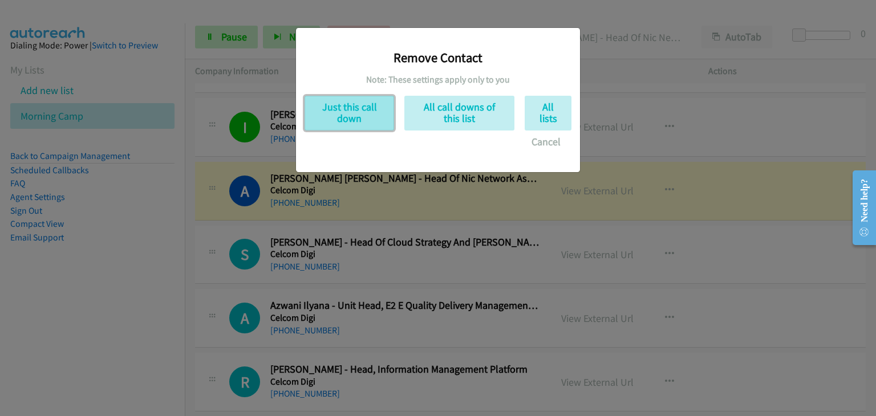
click at [328, 119] on button "Just this call down" at bounding box center [350, 113] width 90 height 35
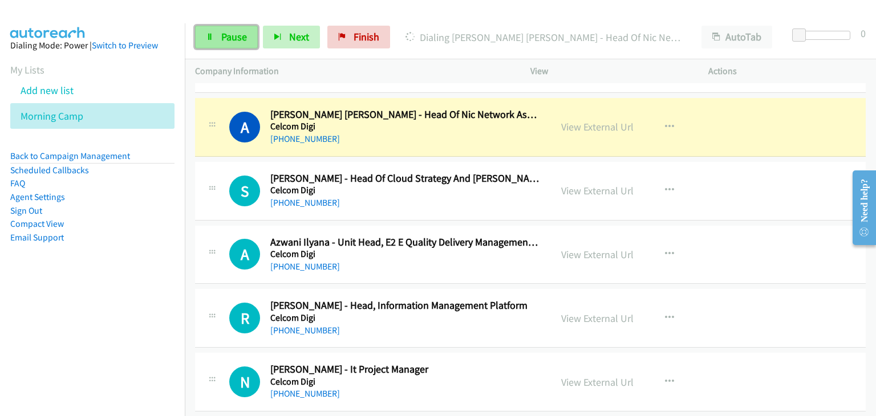
click at [225, 35] on span "Pause" at bounding box center [234, 36] width 26 height 13
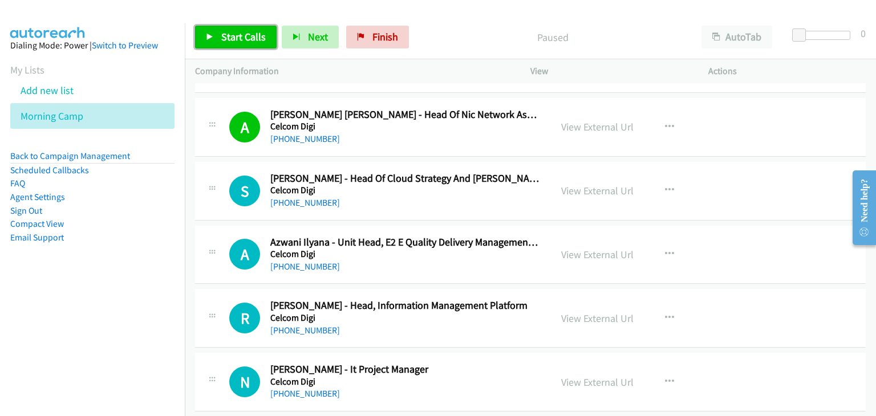
drag, startPoint x: 208, startPoint y: 30, endPoint x: 224, endPoint y: 34, distance: 15.8
click at [209, 30] on link "Start Calls" at bounding box center [236, 37] width 82 height 23
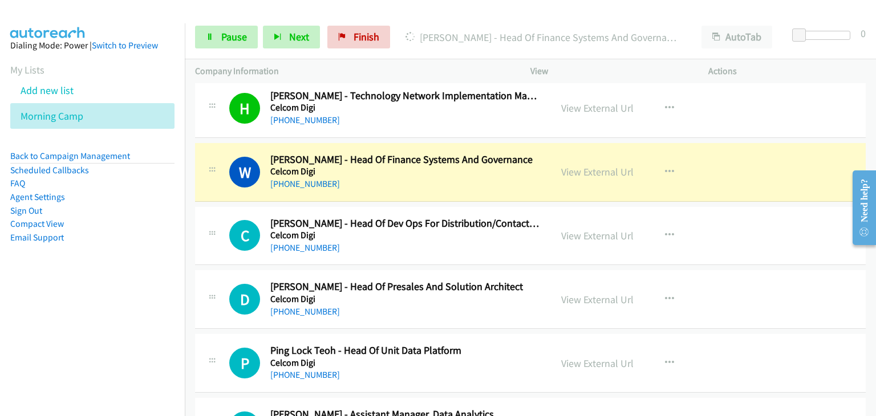
scroll to position [5303, 0]
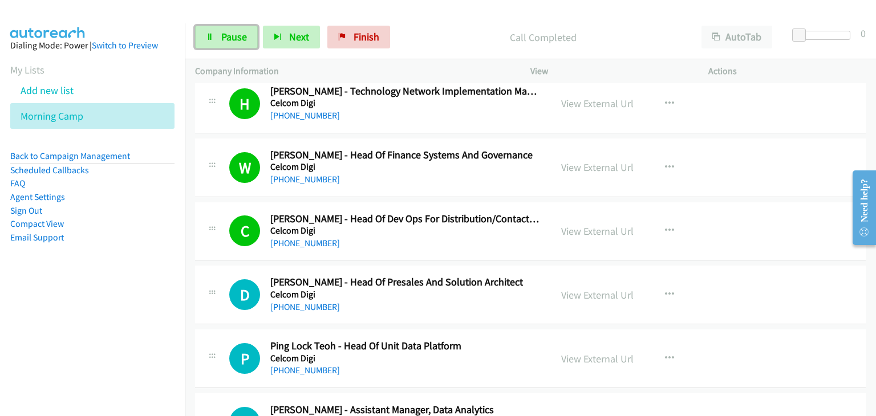
drag, startPoint x: 226, startPoint y: 35, endPoint x: 364, endPoint y: 63, distance: 140.9
click at [226, 35] on span "Pause" at bounding box center [234, 36] width 26 height 13
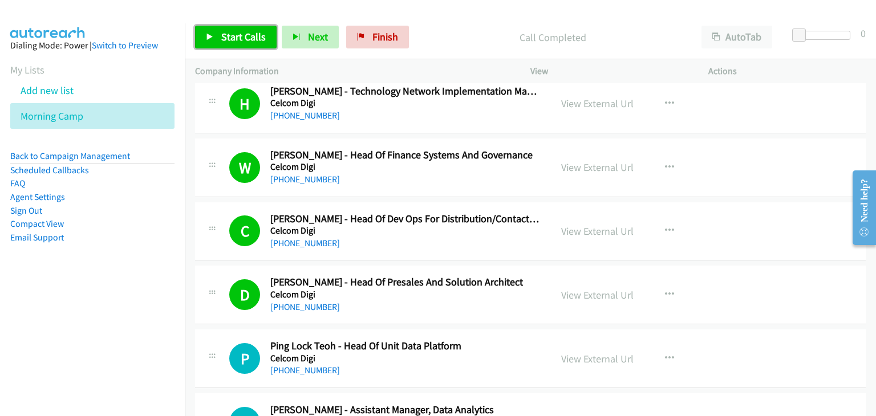
click at [217, 30] on link "Start Calls" at bounding box center [236, 37] width 82 height 23
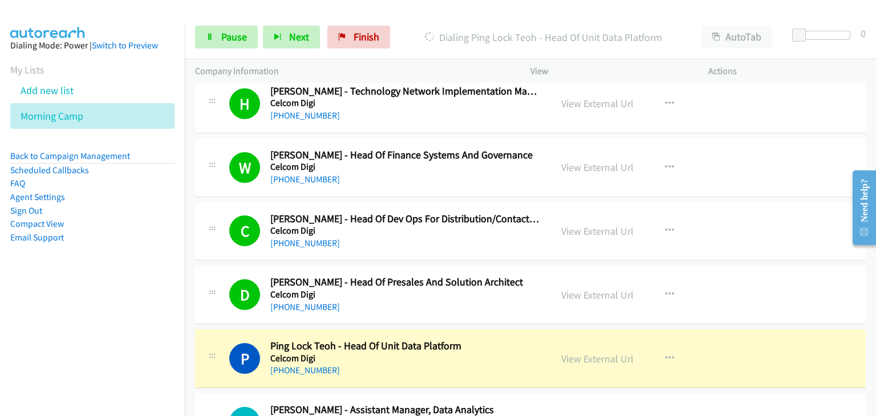
drag, startPoint x: 793, startPoint y: 313, endPoint x: 799, endPoint y: 316, distance: 6.6
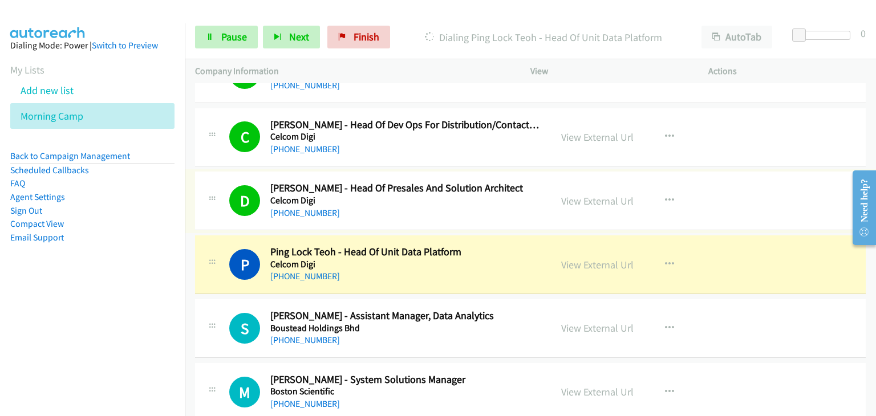
scroll to position [5417, 0]
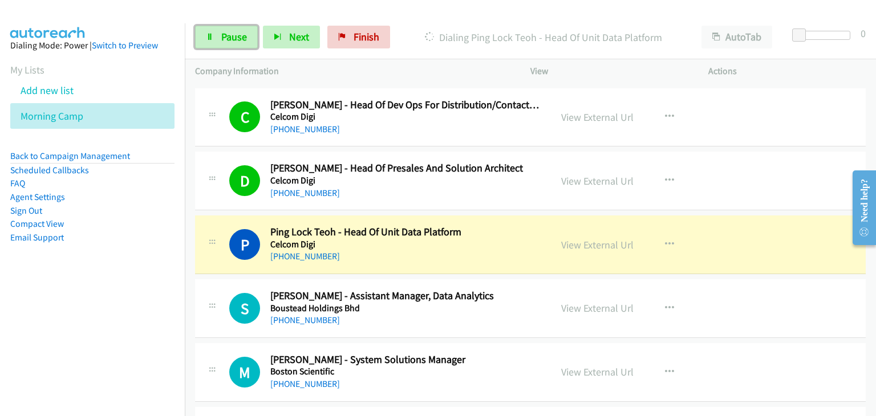
drag, startPoint x: 229, startPoint y: 43, endPoint x: 319, endPoint y: 140, distance: 131.9
click at [230, 43] on link "Pause" at bounding box center [226, 37] width 63 height 23
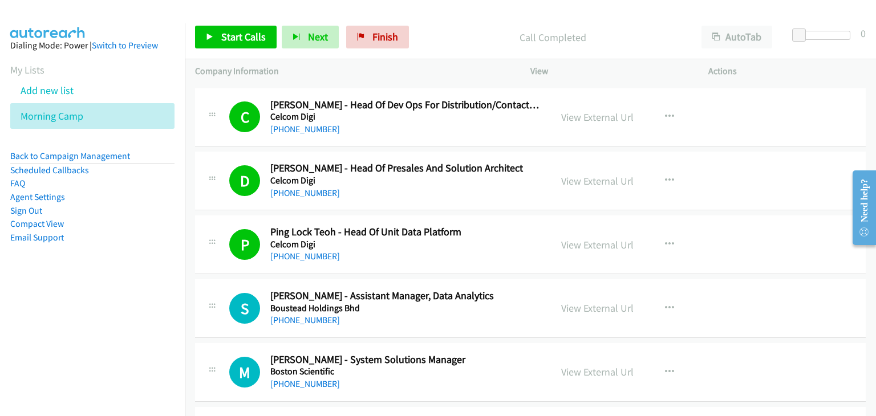
click at [217, 23] on div "Start Calls Pause Next Finish Call Completed AutoTab AutoTab 0" at bounding box center [530, 37] width 691 height 44
click at [217, 27] on link "Start Calls" at bounding box center [236, 37] width 82 height 23
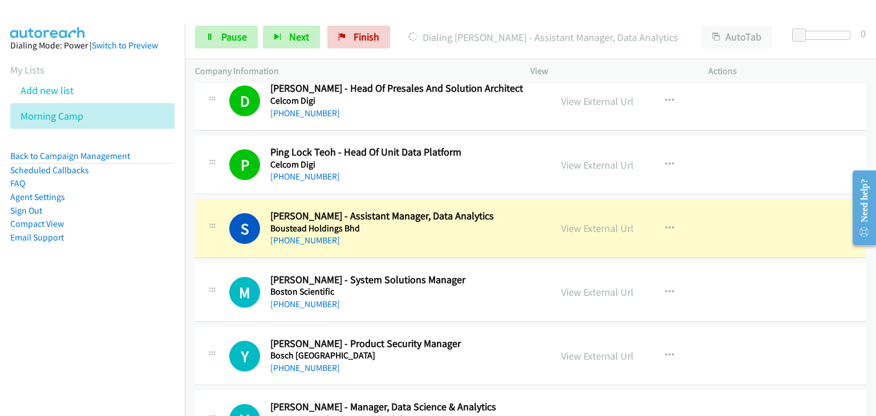
scroll to position [5531, 0]
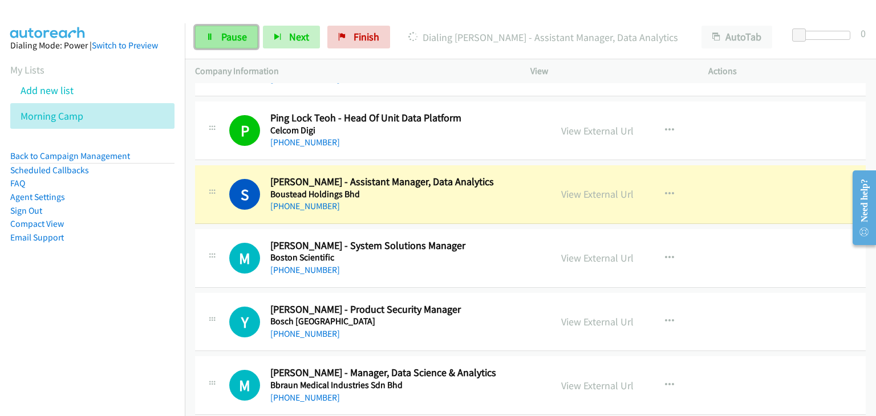
click at [213, 42] on link "Pause" at bounding box center [226, 37] width 63 height 23
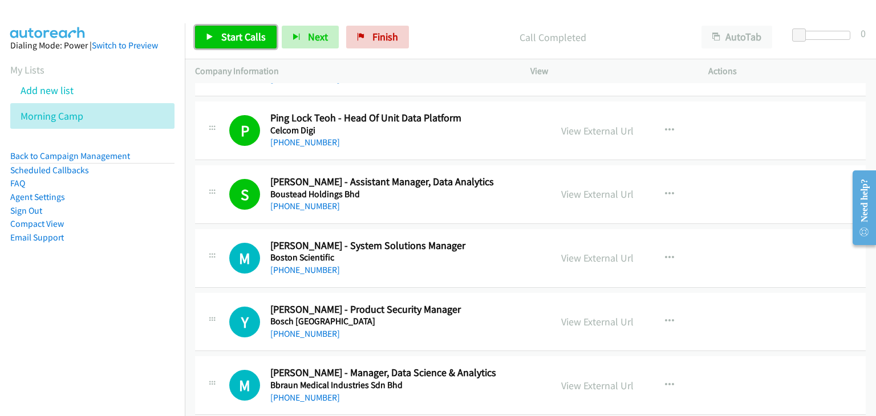
click at [224, 33] on span "Start Calls" at bounding box center [243, 36] width 44 height 13
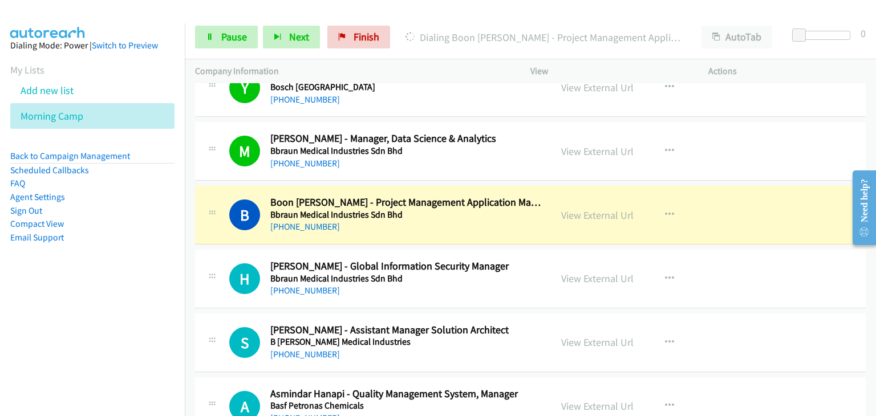
scroll to position [5759, 0]
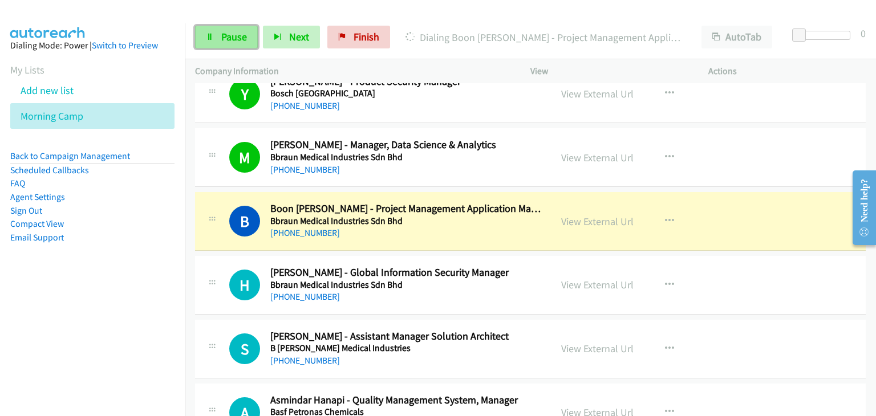
click at [222, 33] on span "Pause" at bounding box center [234, 36] width 26 height 13
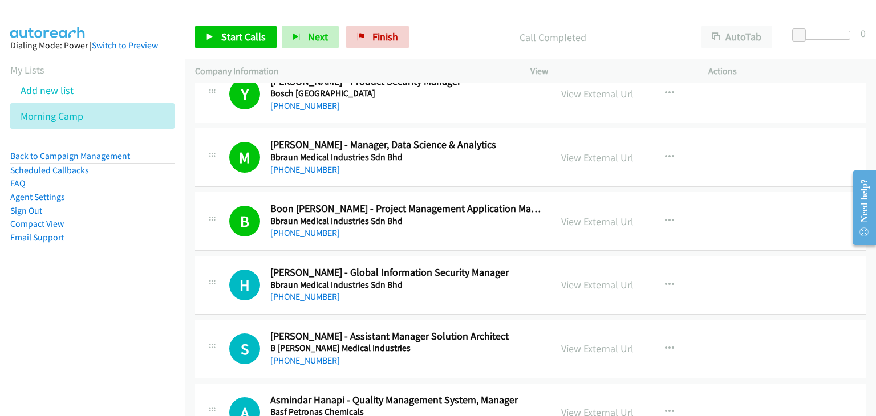
drag, startPoint x: 235, startPoint y: 53, endPoint x: 237, endPoint y: 38, distance: 14.9
click at [235, 53] on div "Start Calls Pause Next Finish Call Completed AutoTab AutoTab 0" at bounding box center [530, 37] width 691 height 44
click at [236, 39] on span "Start Calls" at bounding box center [243, 36] width 44 height 13
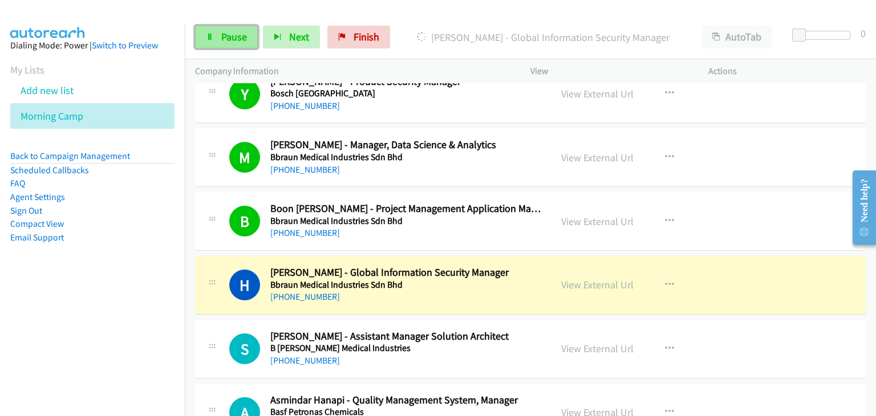
drag, startPoint x: 237, startPoint y: 36, endPoint x: 242, endPoint y: 47, distance: 12.0
click at [237, 36] on span "Pause" at bounding box center [234, 36] width 26 height 13
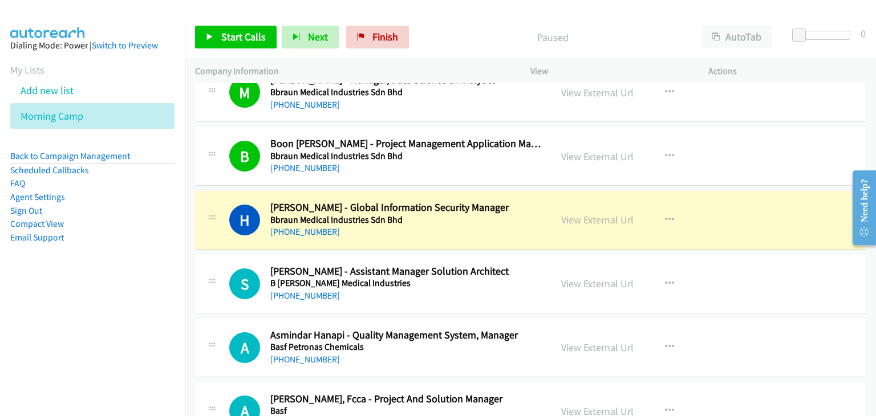
scroll to position [5873, 0]
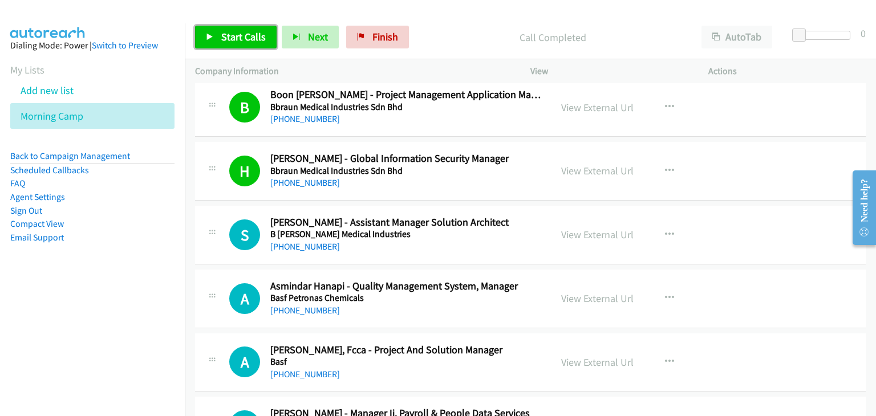
click at [250, 34] on span "Start Calls" at bounding box center [243, 36] width 44 height 13
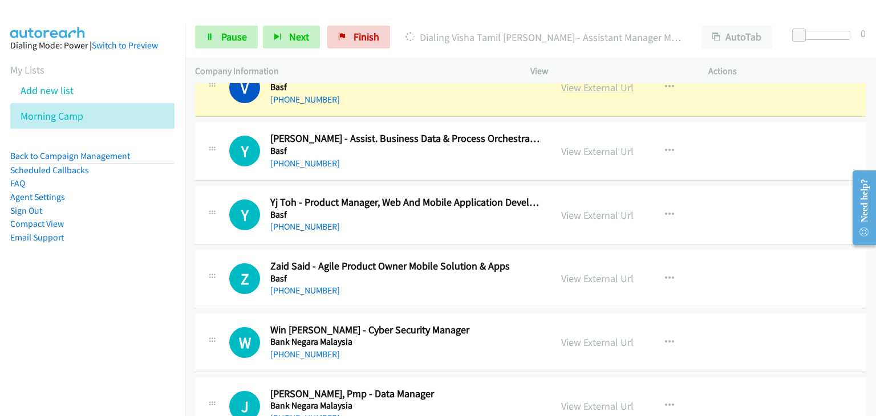
scroll to position [6672, 0]
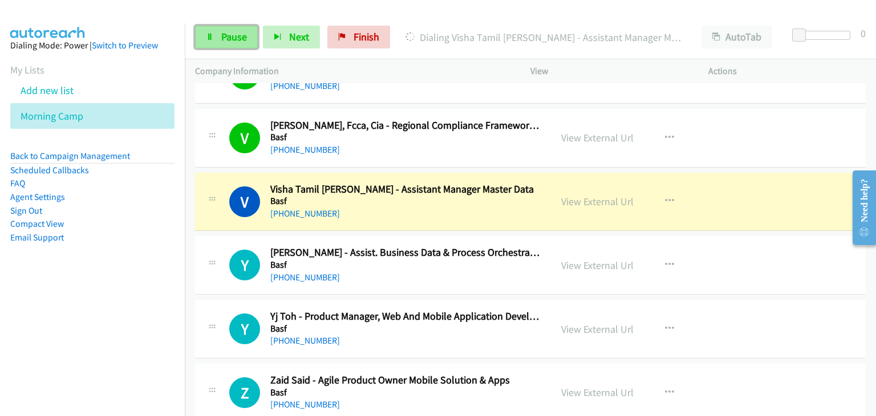
click at [208, 30] on link "Pause" at bounding box center [226, 37] width 63 height 23
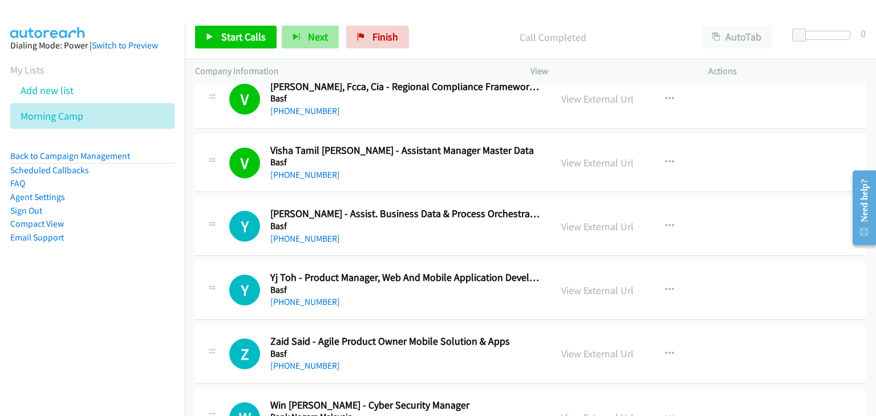
scroll to position [6729, 0]
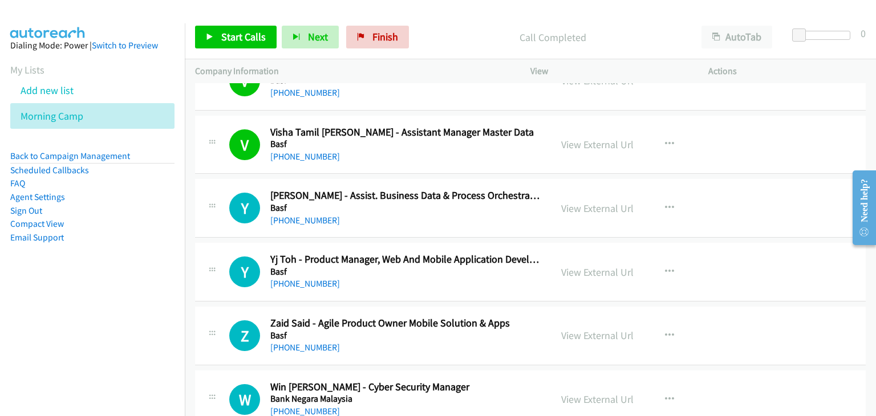
click at [229, 21] on div "Start Calls Pause Next Finish Call Completed AutoTab AutoTab 0" at bounding box center [530, 37] width 691 height 44
click at [667, 140] on icon "button" at bounding box center [669, 144] width 9 height 9
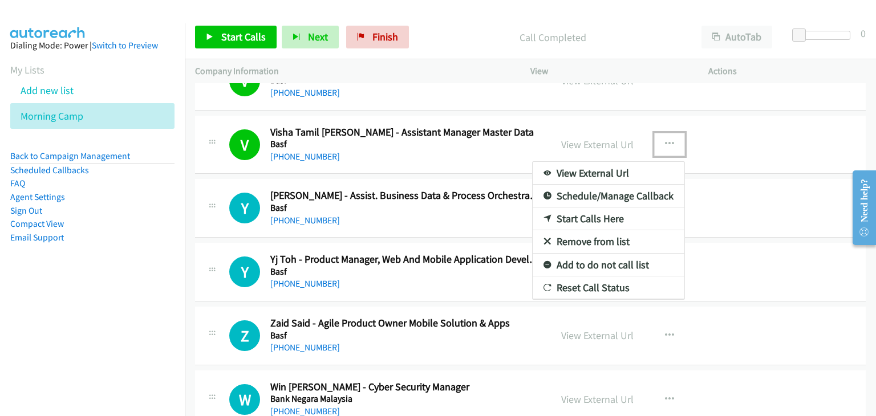
click at [588, 230] on link "Remove from list" at bounding box center [609, 241] width 152 height 23
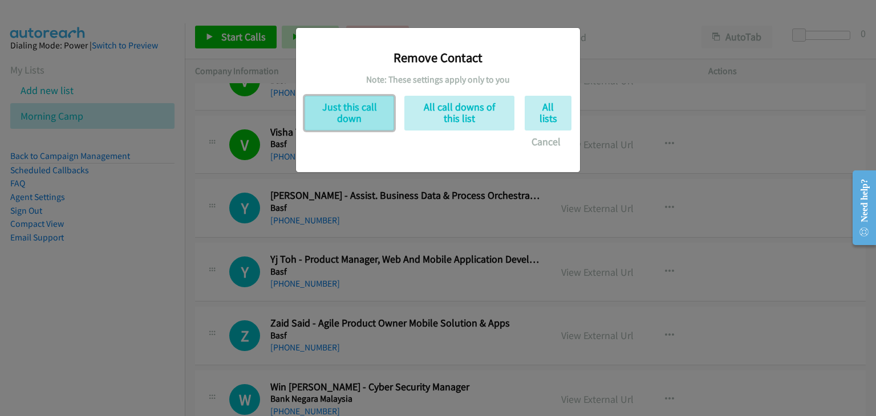
click at [342, 120] on button "Just this call down" at bounding box center [350, 113] width 90 height 35
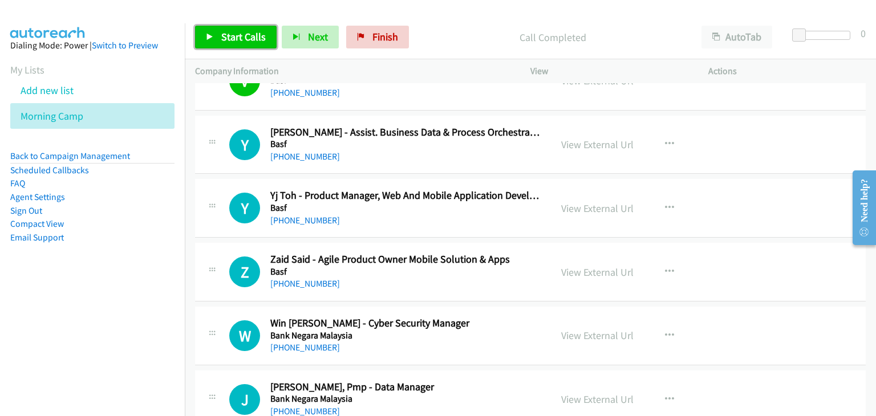
drag, startPoint x: 211, startPoint y: 38, endPoint x: 237, endPoint y: 62, distance: 35.5
click at [211, 38] on icon at bounding box center [210, 38] width 8 height 8
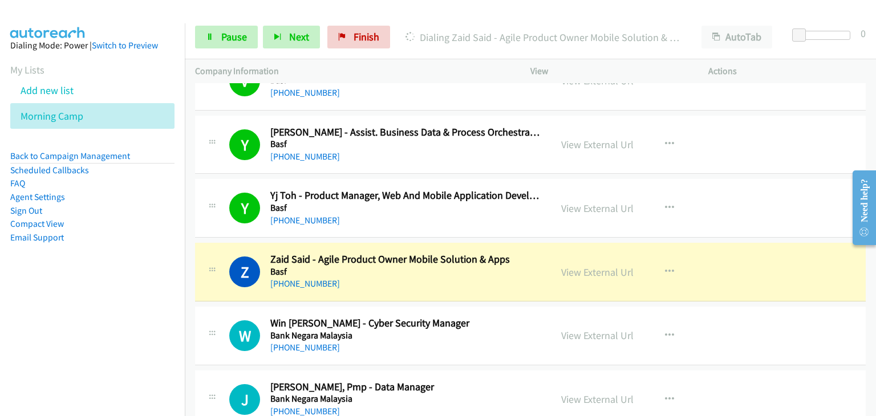
scroll to position [6786, 0]
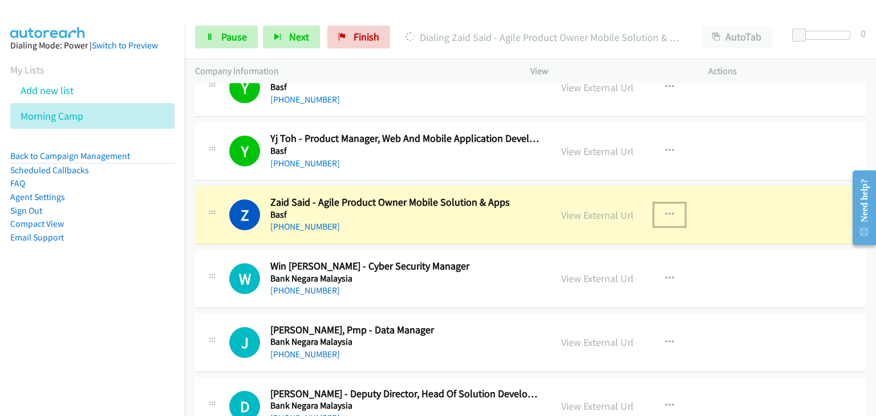
click at [671, 204] on button "button" at bounding box center [669, 215] width 31 height 23
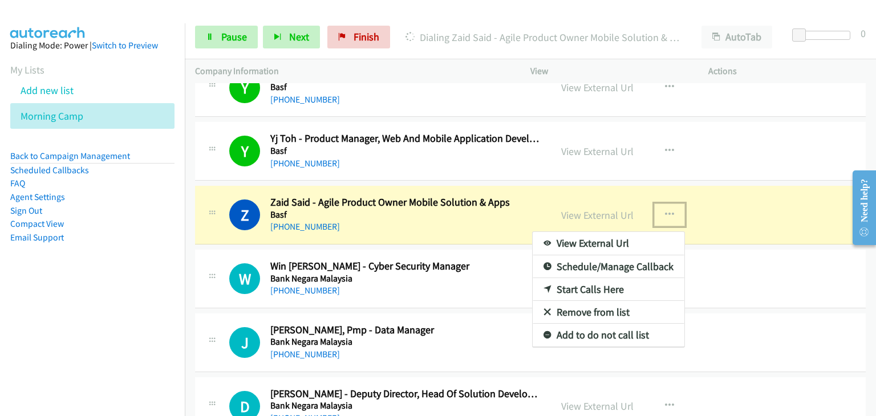
click at [600, 301] on link "Remove from list" at bounding box center [609, 312] width 152 height 23
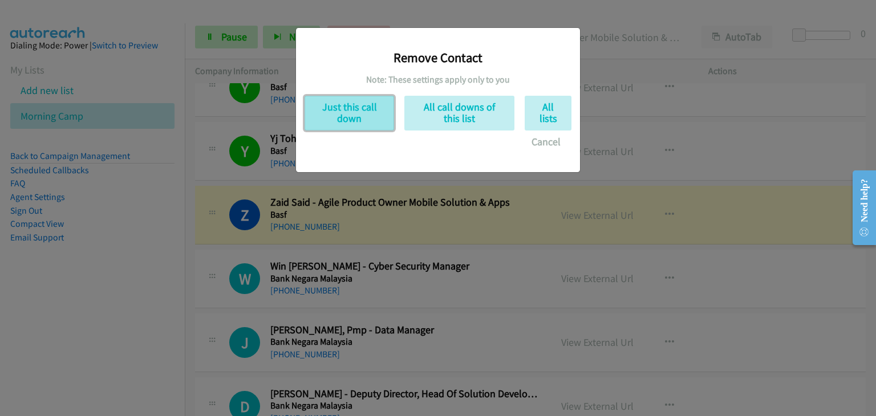
click at [351, 110] on button "Just this call down" at bounding box center [350, 113] width 90 height 35
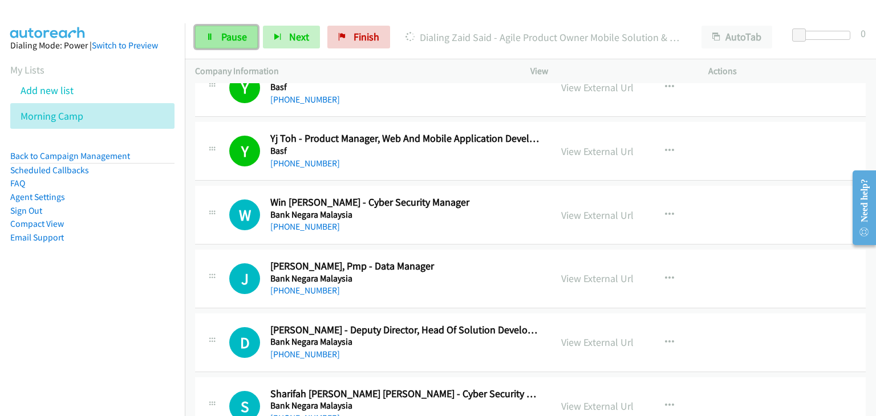
click at [221, 33] on span "Pause" at bounding box center [234, 36] width 26 height 13
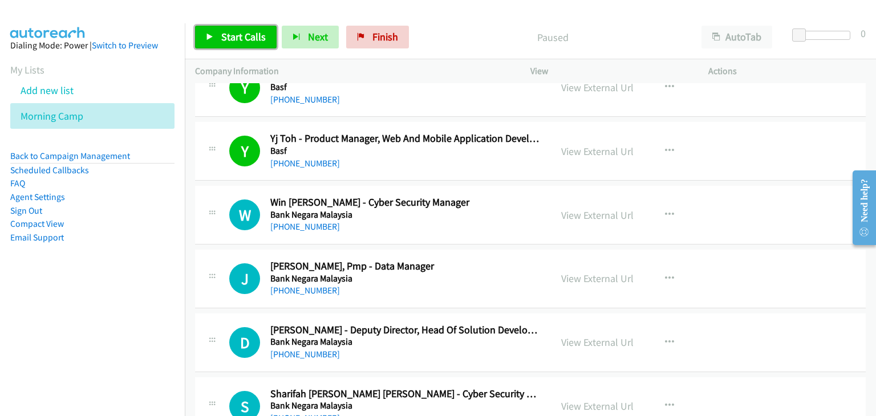
click at [253, 42] on span "Start Calls" at bounding box center [243, 36] width 44 height 13
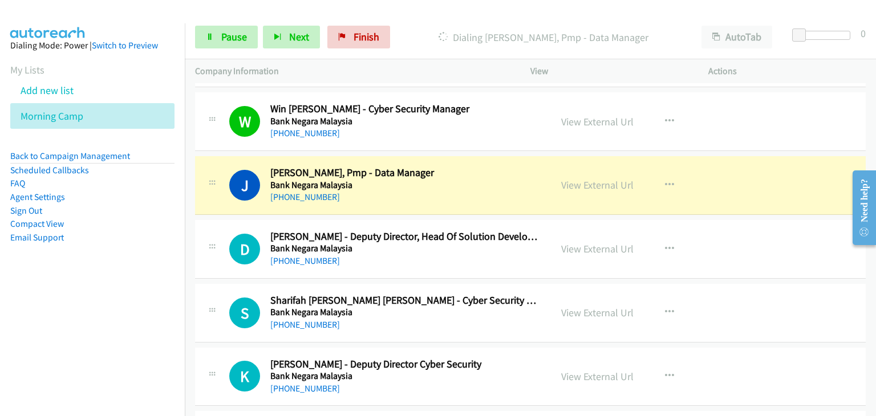
scroll to position [6900, 0]
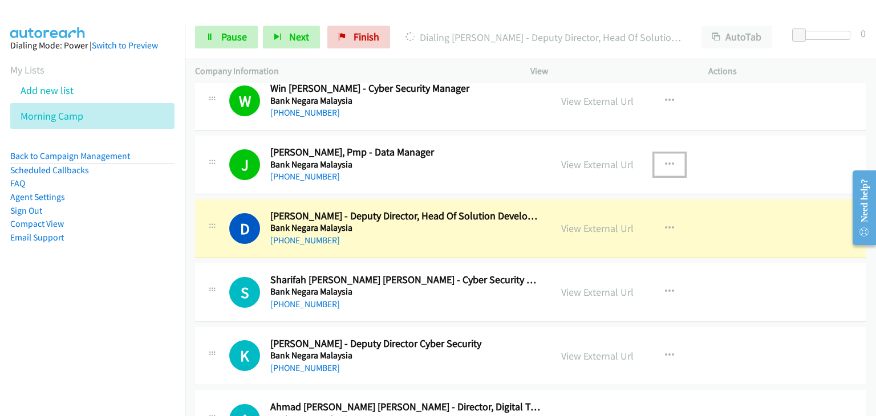
click at [670, 153] on button "button" at bounding box center [669, 164] width 31 height 23
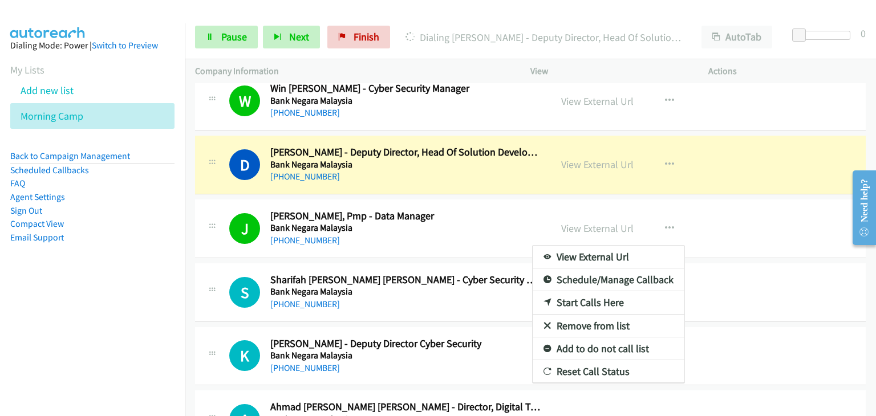
click at [582, 315] on link "Remove from list" at bounding box center [609, 326] width 152 height 23
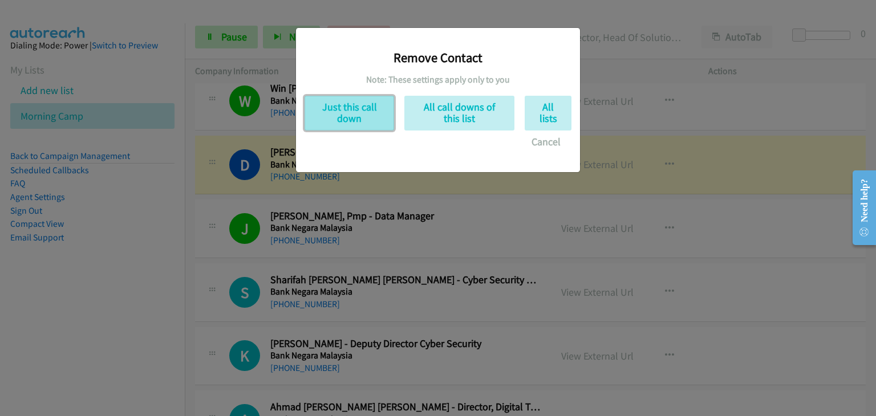
click at [334, 123] on button "Just this call down" at bounding box center [350, 113] width 90 height 35
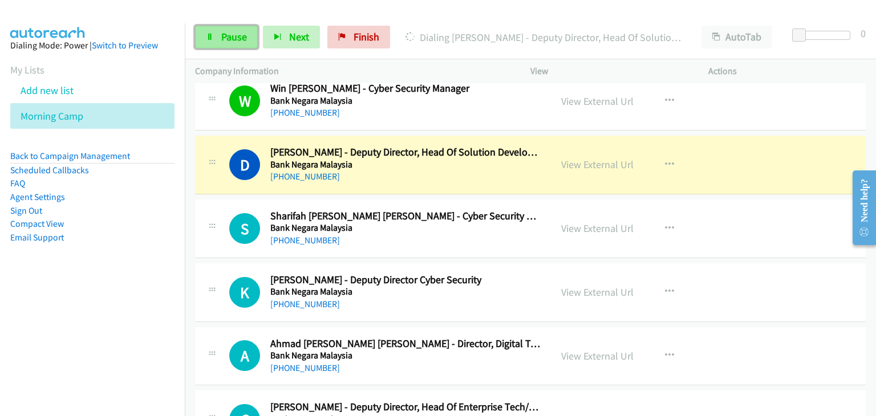
click at [224, 36] on span "Pause" at bounding box center [234, 36] width 26 height 13
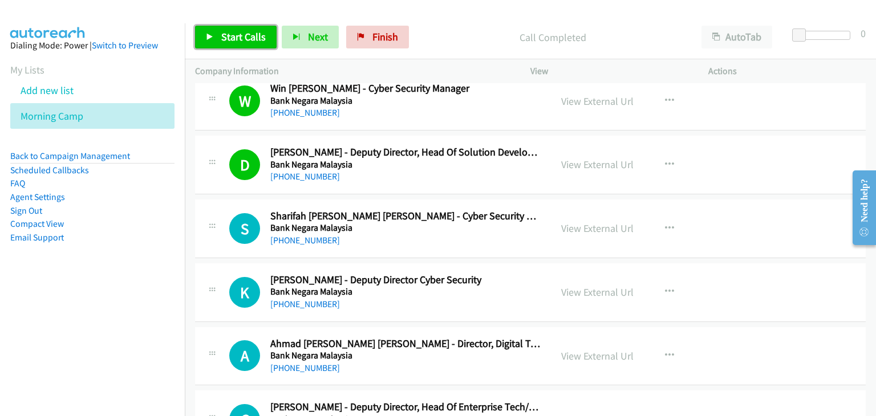
click at [212, 34] on icon at bounding box center [210, 38] width 8 height 8
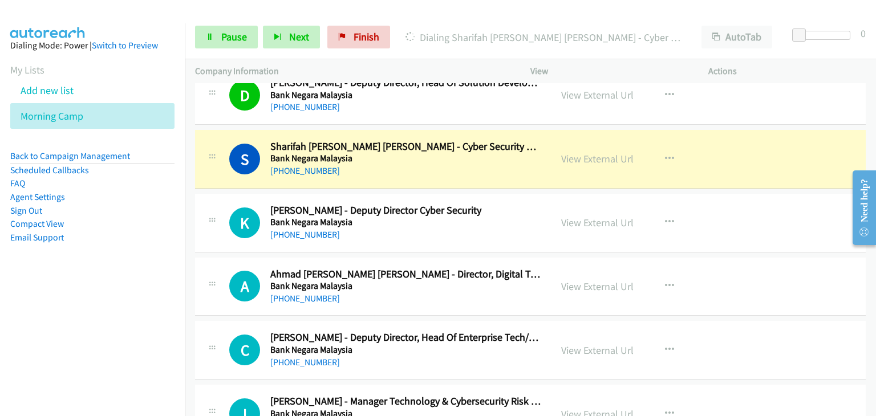
scroll to position [6957, 0]
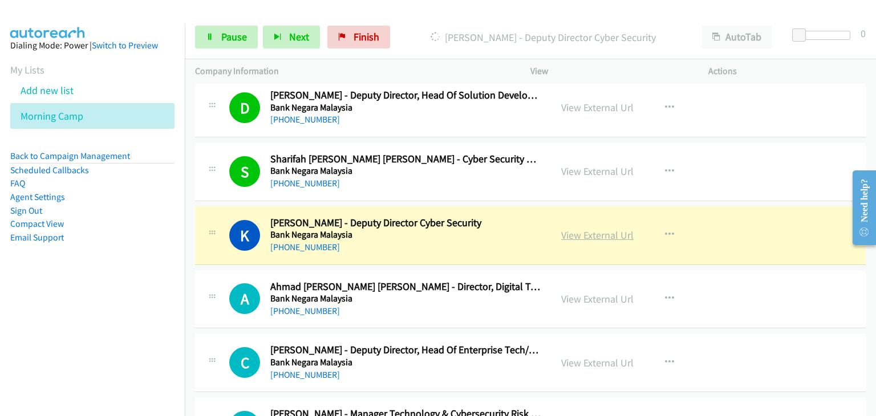
drag, startPoint x: 590, startPoint y: 217, endPoint x: 598, endPoint y: 218, distance: 7.6
drag, startPoint x: 218, startPoint y: 38, endPoint x: 481, endPoint y: 36, distance: 263.4
click at [218, 38] on link "Pause" at bounding box center [226, 37] width 63 height 23
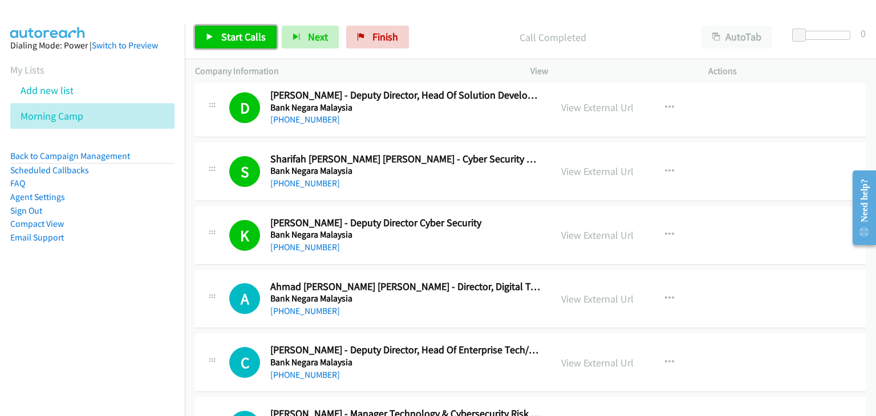
drag, startPoint x: 230, startPoint y: 48, endPoint x: 253, endPoint y: 51, distance: 23.0
click at [231, 48] on link "Start Calls" at bounding box center [236, 37] width 82 height 23
click at [665, 230] on icon "button" at bounding box center [669, 234] width 9 height 9
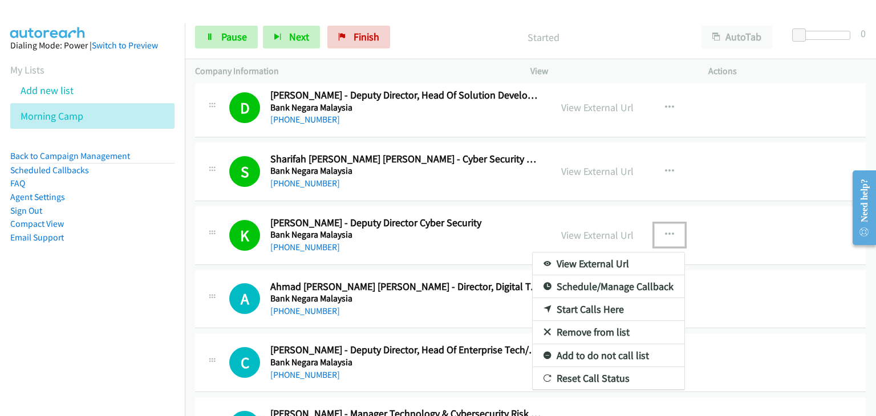
click at [600, 321] on link "Remove from list" at bounding box center [609, 332] width 152 height 23
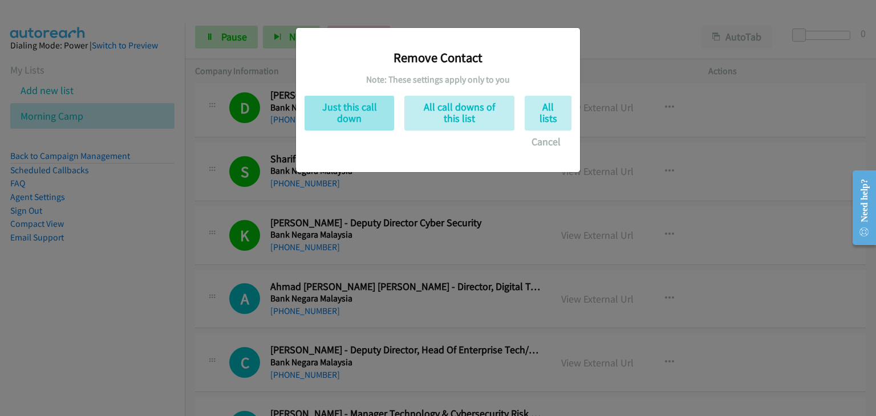
click at [351, 116] on button "Just this call down" at bounding box center [350, 113] width 90 height 35
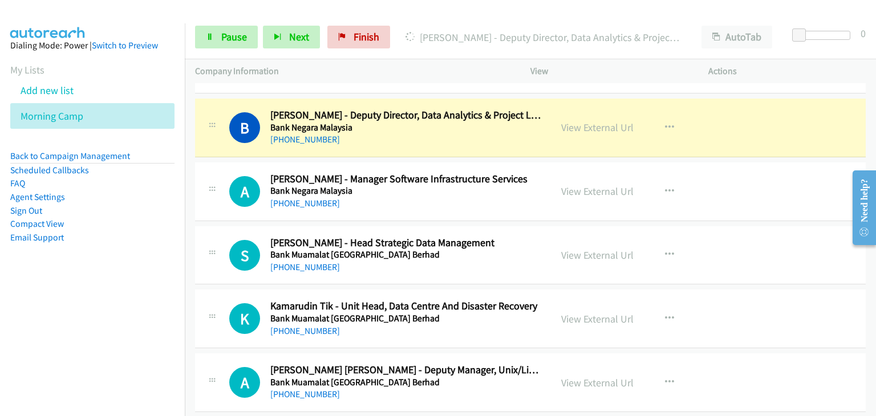
scroll to position [7641, 0]
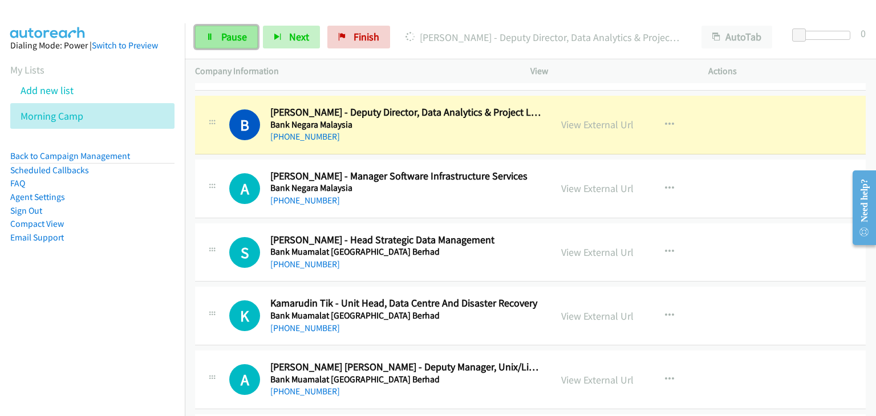
click at [216, 37] on link "Pause" at bounding box center [226, 37] width 63 height 23
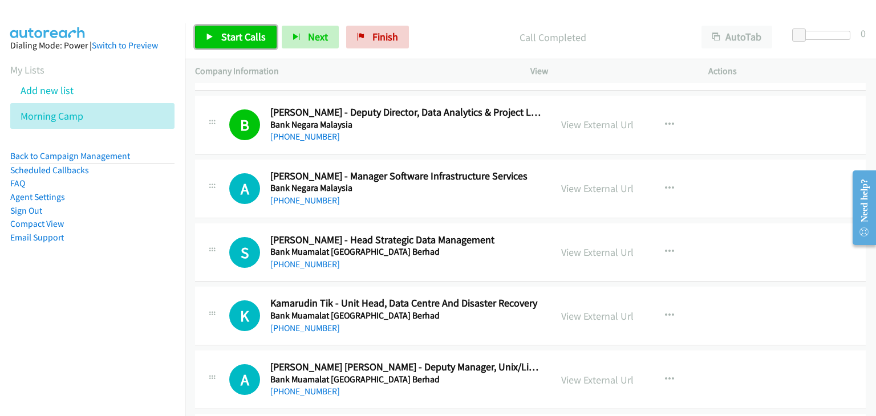
click at [243, 39] on span "Start Calls" at bounding box center [243, 36] width 44 height 13
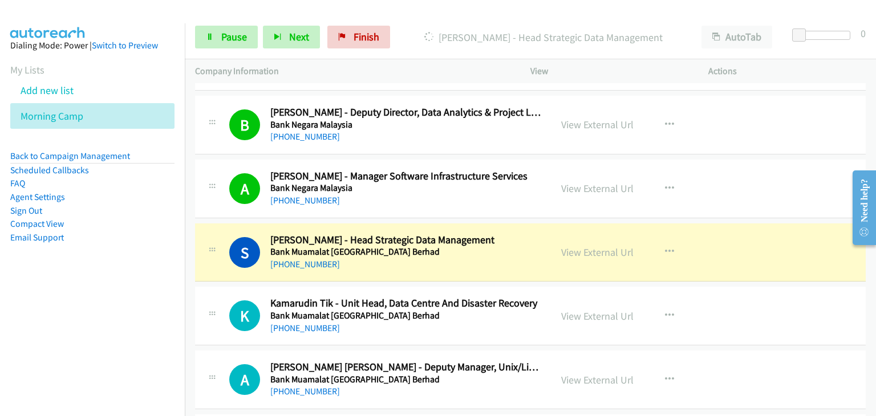
click at [703, 302] on div "View External Url View External Url Schedule/Manage Callback Start Calls Here R…" at bounding box center [645, 316] width 188 height 38
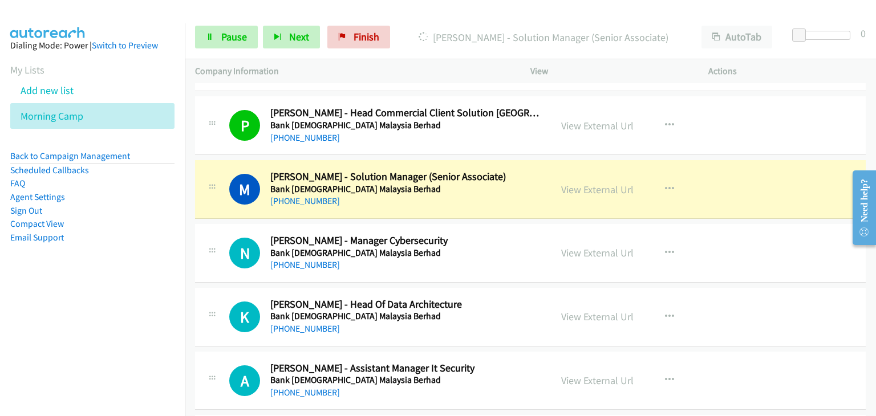
scroll to position [8553, 0]
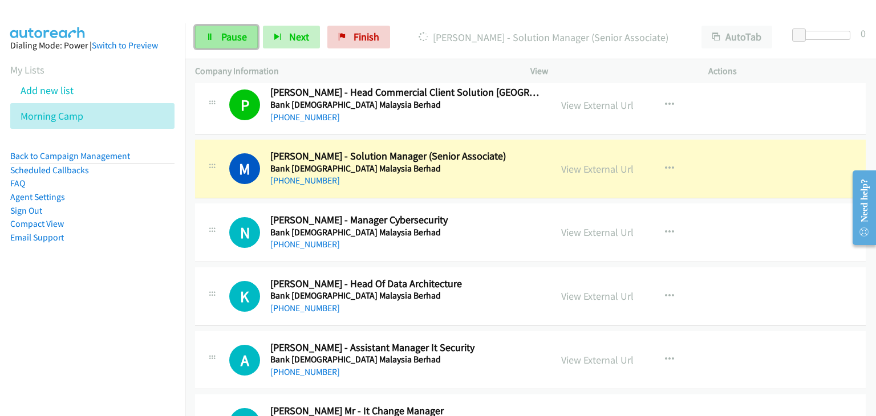
click at [236, 41] on span "Pause" at bounding box center [234, 36] width 26 height 13
